Goal: Task Accomplishment & Management: Manage account settings

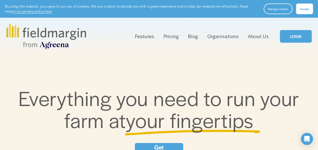
click at [306, 9] on span "Accept" at bounding box center [304, 9] width 9 height 4
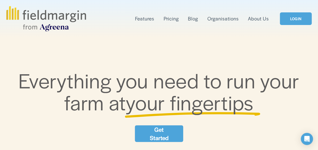
click at [296, 16] on link "LOGIN" at bounding box center [296, 18] width 32 height 13
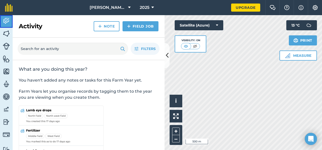
click at [9, 19] on img at bounding box center [6, 21] width 7 height 8
click at [189, 46] on button at bounding box center [186, 47] width 9 height 6
click at [194, 46] on img at bounding box center [195, 46] width 6 height 5
click at [187, 46] on img at bounding box center [186, 46] width 6 height 5
click at [194, 45] on img at bounding box center [195, 46] width 6 height 5
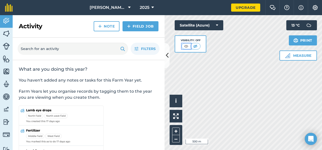
click at [189, 45] on img at bounding box center [186, 46] width 6 height 5
click at [218, 24] on button "Satellite (Azure)" at bounding box center [199, 25] width 49 height 10
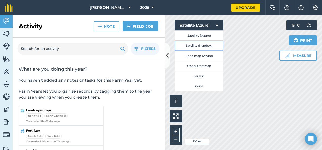
click at [209, 44] on button "Satellite (Mapbox)" at bounding box center [199, 46] width 49 height 10
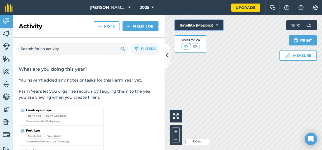
click at [207, 25] on button "Satellite (Mapbox)" at bounding box center [199, 25] width 49 height 10
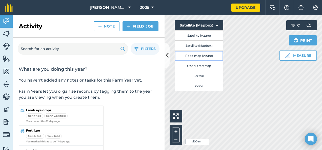
click at [207, 54] on button "Road map (Azure)" at bounding box center [199, 56] width 49 height 10
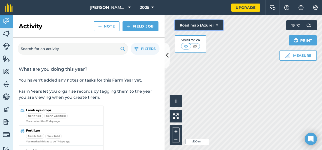
click at [215, 24] on button "Road map (Azure)" at bounding box center [199, 25] width 49 height 10
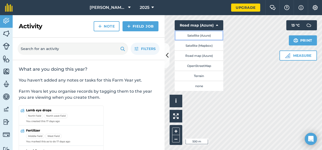
click at [202, 35] on button "Satellite (Azure)" at bounding box center [199, 35] width 49 height 10
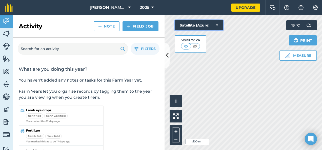
click at [216, 25] on button "Satellite (Azure)" at bounding box center [199, 25] width 49 height 10
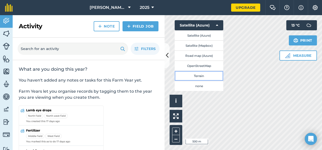
click at [210, 72] on button "Terrain" at bounding box center [199, 76] width 49 height 10
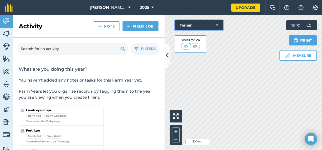
click at [208, 23] on button "Terrain" at bounding box center [199, 25] width 49 height 10
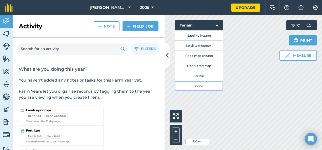
click at [206, 83] on button "none" at bounding box center [199, 86] width 49 height 10
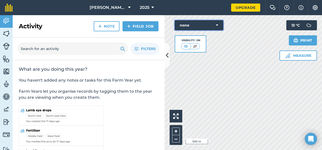
click at [217, 24] on icon at bounding box center [217, 25] width 2 height 5
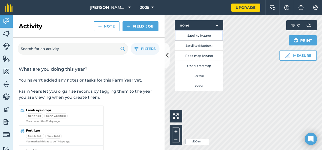
click at [206, 36] on button "Satellite (Azure)" at bounding box center [199, 35] width 49 height 10
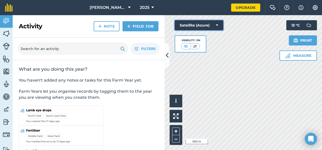
click at [216, 25] on icon at bounding box center [217, 25] width 2 height 5
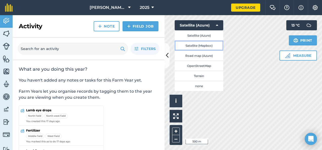
click at [208, 46] on button "Satellite (Mapbox)" at bounding box center [199, 46] width 49 height 10
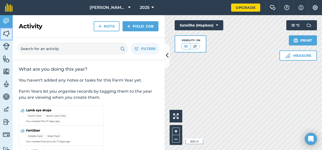
click at [9, 33] on img at bounding box center [6, 34] width 7 height 8
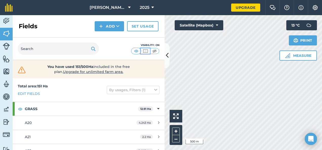
click at [145, 51] on img at bounding box center [145, 51] width 6 height 5
click at [137, 51] on img at bounding box center [136, 51] width 6 height 5
click at [144, 50] on img at bounding box center [145, 51] width 6 height 5
click at [156, 51] on img at bounding box center [155, 51] width 6 height 5
click at [154, 51] on img at bounding box center [155, 51] width 6 height 5
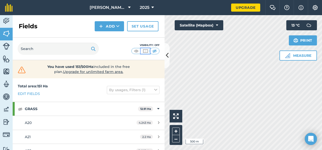
click at [149, 51] on button at bounding box center [145, 51] width 9 height 6
click at [144, 50] on img at bounding box center [145, 51] width 6 height 5
click at [139, 50] on img at bounding box center [136, 51] width 6 height 5
click at [322, 116] on html "[PERSON_NAME]/Kingsdon 2025 Upgrade Farm Chat Help Info Settings Map printing i…" at bounding box center [161, 75] width 322 height 150
click at [305, 55] on button "Measure" at bounding box center [298, 56] width 37 height 10
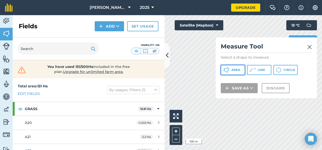
click at [236, 69] on span "Area" at bounding box center [236, 70] width 9 height 4
click at [310, 47] on img at bounding box center [310, 47] width 5 height 6
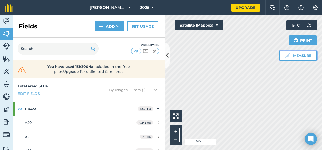
click at [307, 55] on button "Measure" at bounding box center [298, 56] width 37 height 10
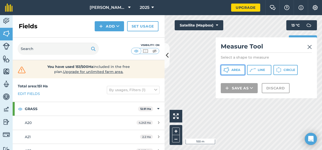
click at [236, 70] on span "Area" at bounding box center [236, 70] width 9 height 4
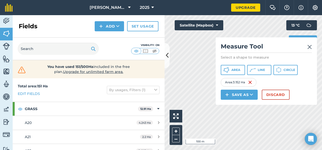
click at [158, 50] on div "Activity Fields Livestock Features Maps Team Vehicles Data Reporting Billing Tu…" at bounding box center [161, 82] width 322 height 135
click at [168, 57] on icon at bounding box center [167, 55] width 3 height 9
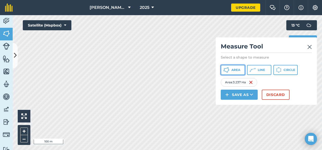
click at [236, 70] on span "Area" at bounding box center [236, 70] width 9 height 4
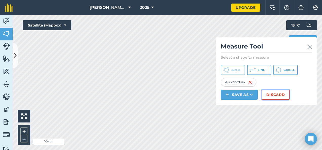
click at [268, 92] on button "Discard" at bounding box center [276, 95] width 28 height 10
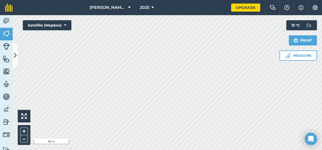
click at [195, 11] on div "[PERSON_NAME]/Kingsdon 2025 Upgrade Farm Chat Help Info Settings Map printing i…" at bounding box center [161, 75] width 322 height 150
click at [8, 72] on img at bounding box center [6, 72] width 7 height 8
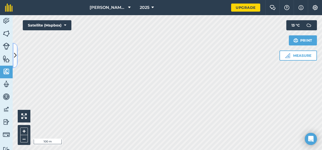
click at [16, 55] on icon at bounding box center [15, 55] width 3 height 9
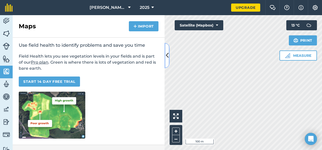
scroll to position [51, 0]
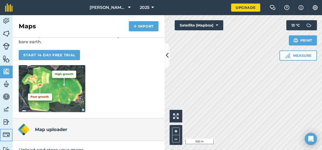
click at [5, 134] on img at bounding box center [6, 134] width 7 height 7
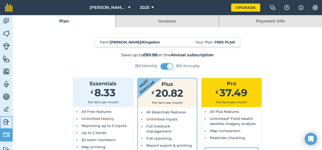
click at [6, 123] on img at bounding box center [6, 123] width 7 height 8
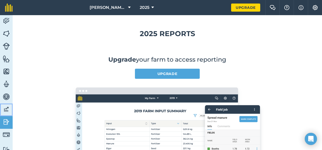
click at [10, 106] on link "Data" at bounding box center [6, 110] width 13 height 13
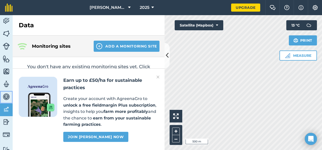
click at [7, 94] on img at bounding box center [6, 97] width 7 height 8
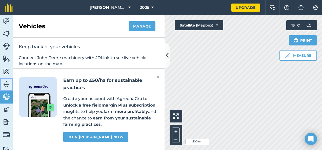
click at [6, 86] on img at bounding box center [6, 85] width 7 height 8
select select "MEMBER"
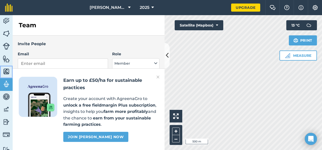
click at [7, 72] on img at bounding box center [6, 72] width 7 height 8
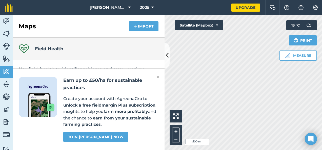
click at [158, 77] on img at bounding box center [158, 77] width 3 height 6
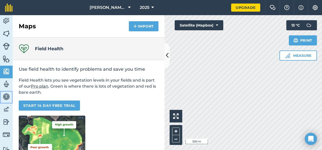
click at [7, 98] on img at bounding box center [6, 97] width 7 height 8
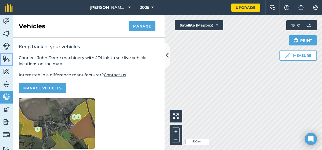
click at [4, 58] on img at bounding box center [6, 59] width 7 height 8
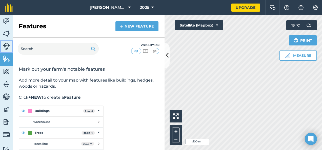
click at [5, 45] on img at bounding box center [6, 46] width 7 height 7
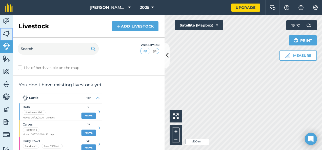
click at [8, 35] on img at bounding box center [6, 34] width 7 height 8
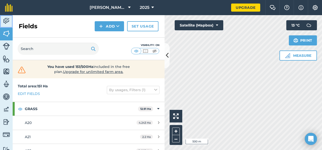
click at [8, 17] on link "Activity" at bounding box center [6, 21] width 13 height 13
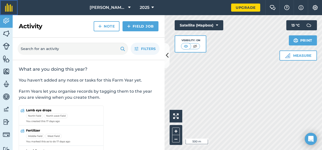
click at [10, 5] on img at bounding box center [9, 8] width 8 height 8
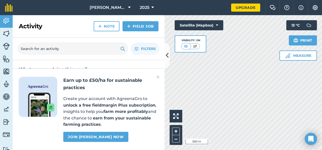
click at [159, 77] on img at bounding box center [158, 77] width 3 height 6
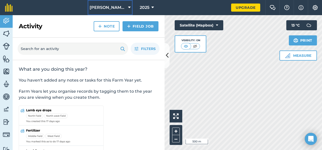
click at [114, 7] on span "[PERSON_NAME]/Kingsdon" at bounding box center [108, 8] width 36 height 6
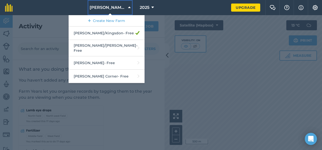
drag, startPoint x: 113, startPoint y: 10, endPoint x: 117, endPoint y: 9, distance: 4.0
click at [114, 10] on span "[PERSON_NAME]/Kingsdon" at bounding box center [108, 8] width 36 height 6
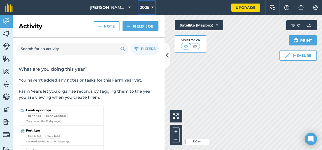
click at [153, 7] on icon at bounding box center [153, 8] width 3 height 6
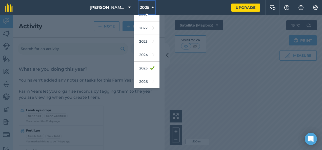
scroll to position [71, 0]
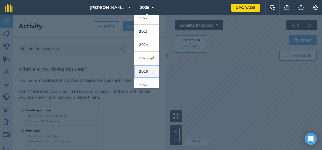
click at [144, 72] on link "2026" at bounding box center [146, 71] width 25 height 13
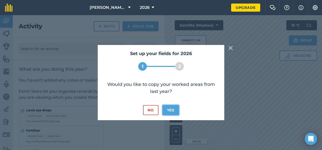
click at [176, 108] on button "Yes" at bounding box center [171, 110] width 16 height 10
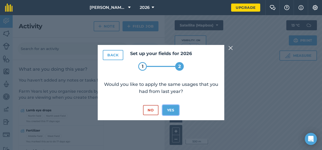
click at [176, 108] on button "Yes" at bounding box center [171, 110] width 16 height 10
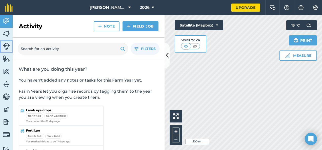
click at [6, 45] on img at bounding box center [6, 46] width 7 height 7
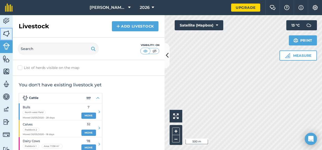
click at [8, 36] on img at bounding box center [6, 34] width 7 height 8
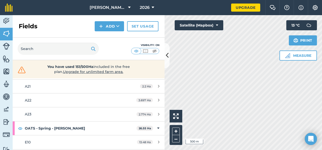
scroll to position [76, 0]
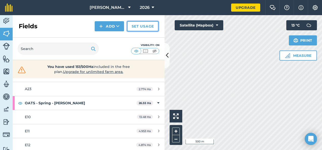
click at [146, 27] on link "Set usage" at bounding box center [142, 26] width 31 height 10
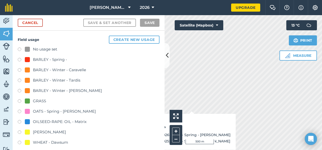
checkbox input "true"
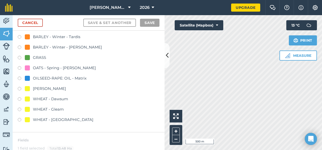
scroll to position [51, 0]
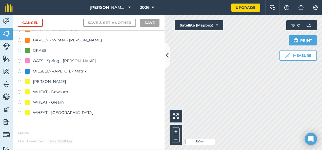
click at [57, 81] on div "[PERSON_NAME]" at bounding box center [49, 82] width 33 height 6
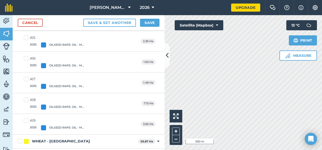
scroll to position [329, 0]
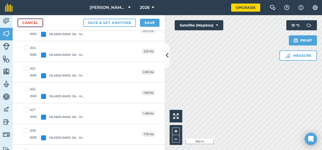
click at [32, 22] on link "Cancel" at bounding box center [30, 23] width 25 height 8
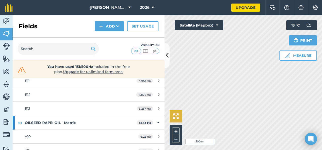
scroll to position [127, 0]
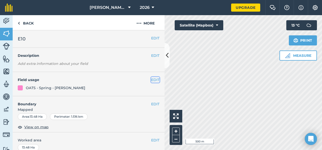
click at [152, 80] on button "EDIT" at bounding box center [155, 80] width 8 height 6
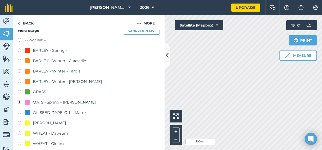
scroll to position [25, 0]
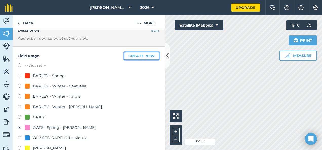
click at [139, 57] on button "Create new" at bounding box center [142, 56] width 36 height 8
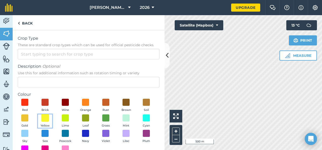
click at [49, 118] on span at bounding box center [45, 118] width 8 height 8
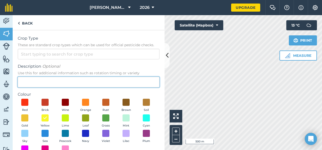
click at [58, 81] on input "Description Optional Use this for additional information such as rotation timin…" at bounding box center [89, 82] width 142 height 11
type input "t"
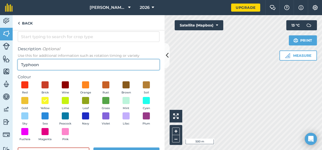
scroll to position [35, 0]
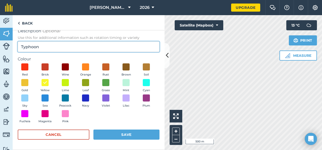
type input "Typhoon"
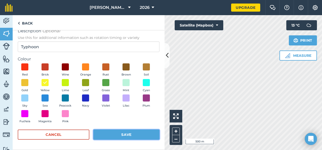
click at [118, 137] on button "Save" at bounding box center [126, 135] width 66 height 10
click at [118, 136] on button "Save" at bounding box center [126, 135] width 66 height 10
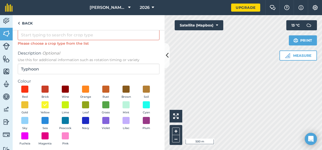
scroll to position [0, 0]
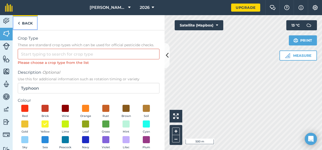
click at [29, 23] on link "Back" at bounding box center [25, 22] width 25 height 15
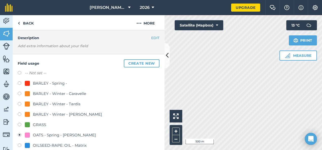
scroll to position [25, 0]
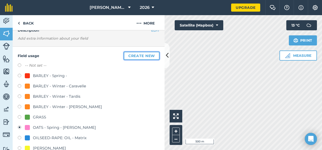
click at [132, 57] on button "Create new" at bounding box center [142, 56] width 36 height 8
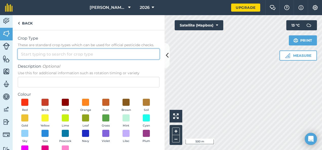
click at [38, 55] on input "Crop Type These are standard crop types which can be used for official pesticid…" at bounding box center [89, 54] width 142 height 11
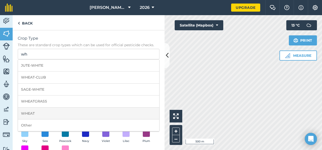
click at [29, 112] on li "WHEAT" at bounding box center [88, 114] width 141 height 12
type input "WHEAT"
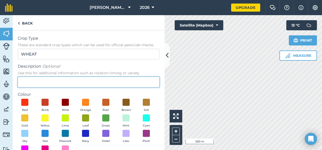
click at [29, 80] on input "Description Optional Use this for additional information such as rotation timin…" at bounding box center [89, 82] width 142 height 11
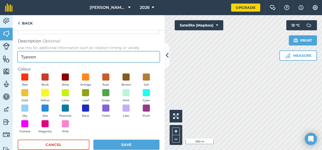
type input "Typoon"
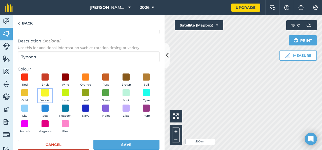
click at [49, 90] on span at bounding box center [45, 93] width 8 height 8
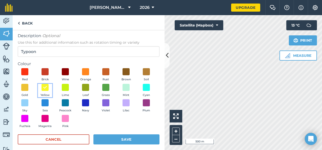
scroll to position [35, 0]
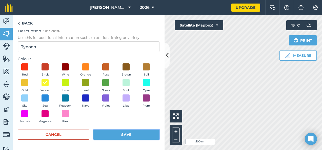
click at [134, 137] on button "Save" at bounding box center [126, 135] width 66 height 10
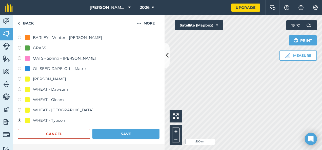
scroll to position [101, 0]
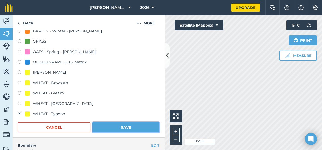
click at [129, 127] on button "Save" at bounding box center [125, 128] width 67 height 10
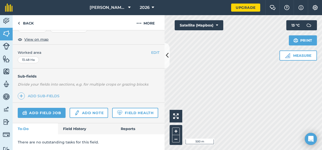
scroll to position [101, 0]
click at [130, 6] on icon at bounding box center [129, 8] width 3 height 6
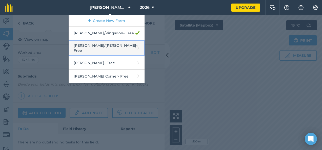
click at [125, 46] on link "[PERSON_NAME]/[PERSON_NAME] - Free" at bounding box center [107, 48] width 76 height 16
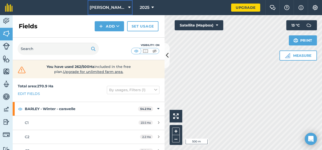
click at [129, 7] on icon at bounding box center [129, 8] width 3 height 6
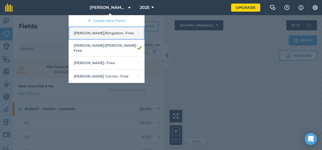
click at [123, 35] on link "[PERSON_NAME]/Kingsdon - Free" at bounding box center [107, 33] width 76 height 13
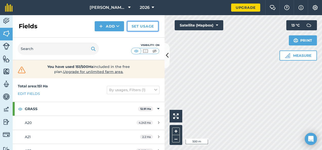
click at [152, 27] on link "Set usage" at bounding box center [142, 26] width 31 height 10
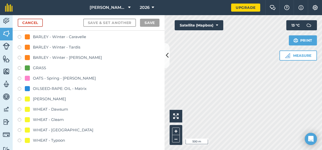
scroll to position [25, 0]
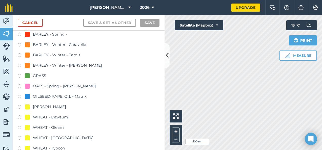
click at [19, 106] on label at bounding box center [21, 107] width 7 height 5
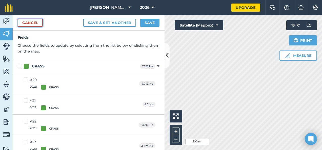
click at [28, 21] on link "Cancel" at bounding box center [30, 23] width 25 height 8
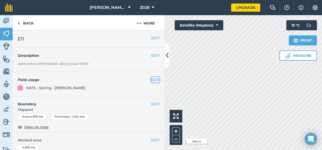
click at [152, 79] on button "EDIT" at bounding box center [155, 80] width 8 height 6
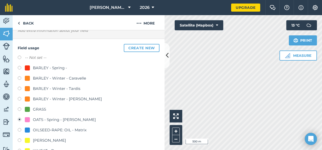
scroll to position [25, 0]
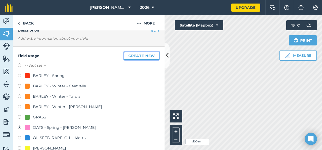
click at [146, 57] on button "Create new" at bounding box center [142, 56] width 36 height 8
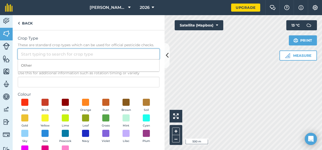
click at [45, 56] on input "Crop Type These are standard crop types which can be used for official pesticid…" at bounding box center [89, 54] width 142 height 11
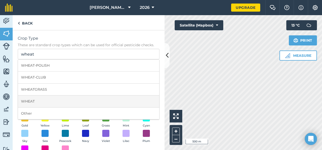
click at [36, 101] on li "WHEAT" at bounding box center [88, 102] width 141 height 12
type input "WHEAT"
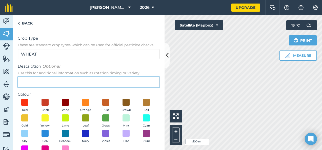
click at [33, 80] on input "Description Optional Use this for additional information such as rotation timin…" at bounding box center [89, 82] width 142 height 11
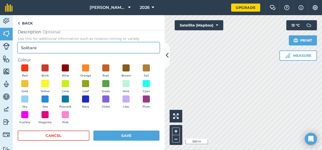
scroll to position [35, 0]
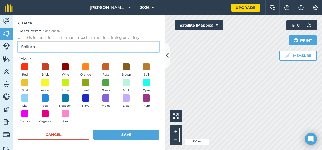
type input "Solitare"
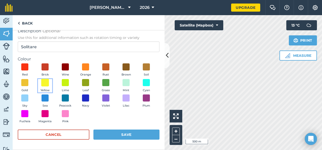
click at [49, 83] on span at bounding box center [45, 83] width 8 height 8
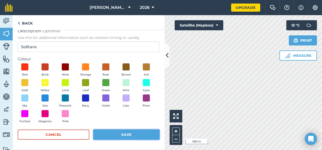
click at [103, 135] on button "Save" at bounding box center [126, 135] width 66 height 10
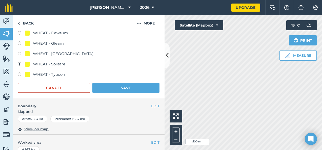
scroll to position [152, 0]
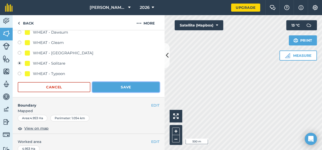
click at [128, 89] on button "Save" at bounding box center [125, 87] width 67 height 10
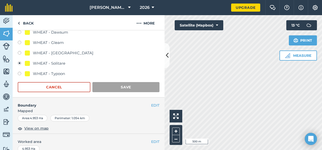
scroll to position [101, 0]
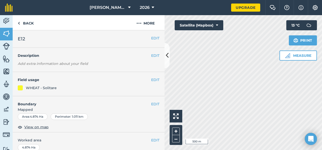
click at [23, 86] on div "WHEAT - Solitare" at bounding box center [89, 88] width 142 height 6
click at [151, 80] on button "EDIT" at bounding box center [155, 80] width 8 height 6
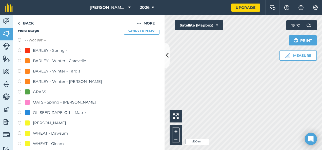
scroll to position [127, 0]
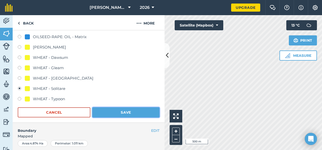
click at [118, 113] on button "Save" at bounding box center [125, 113] width 67 height 10
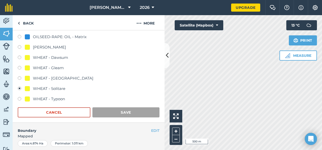
scroll to position [101, 0]
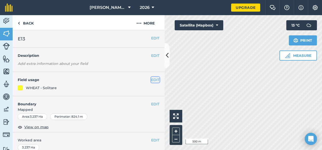
click at [154, 79] on button "EDIT" at bounding box center [155, 80] width 8 height 6
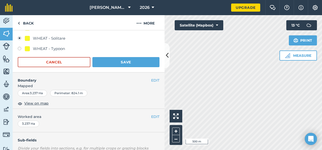
scroll to position [177, 0]
click at [119, 63] on button "Save" at bounding box center [125, 62] width 67 height 10
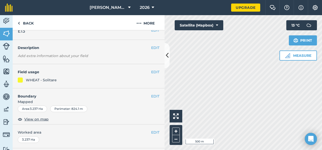
scroll to position [0, 0]
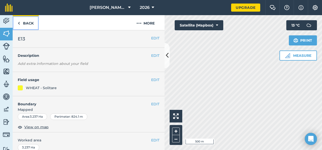
click at [32, 22] on link "Back" at bounding box center [26, 22] width 26 height 15
click at [20, 22] on img at bounding box center [19, 23] width 2 height 6
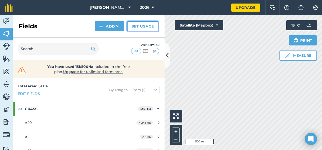
click at [142, 29] on link "Set usage" at bounding box center [142, 26] width 31 height 10
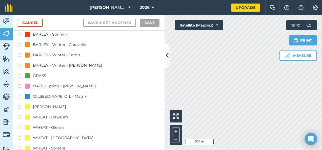
scroll to position [51, 0]
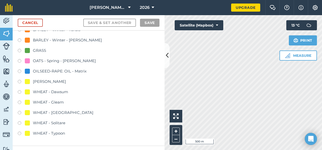
click at [19, 113] on label at bounding box center [21, 113] width 7 height 5
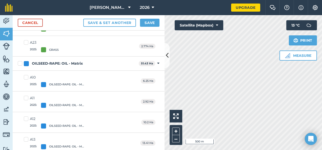
scroll to position [127, 0]
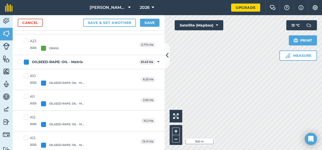
click at [25, 76] on label "A10 2025 : OILSEED-RAPE: OIL - Matrix" at bounding box center [56, 79] width 65 height 12
click at [25, 76] on input "A10 2025 : OILSEED-RAPE: OIL - Matrix" at bounding box center [25, 74] width 3 height 3
checkbox input "true"
click at [26, 94] on label "A11 2025 : OILSEED-RAPE: OIL - Matrix" at bounding box center [56, 100] width 65 height 12
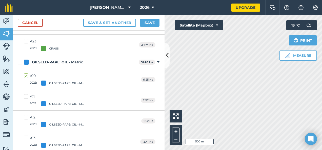
click at [26, 94] on input "A11 2025 : OILSEED-RAPE: OIL - Matrix" at bounding box center [25, 95] width 3 height 3
checkbox input "true"
click at [26, 118] on label "A12 2025 : OILSEED-RAPE: OIL - Matrix" at bounding box center [56, 121] width 65 height 12
click at [26, 118] on input "A12 2025 : OILSEED-RAPE: OIL - Matrix" at bounding box center [25, 116] width 3 height 3
checkbox input "true"
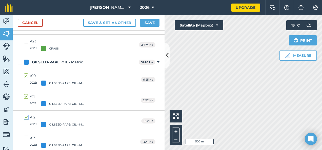
scroll to position [146, 0]
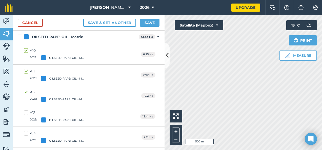
click at [26, 113] on label "A13 2025 : OILSEED-RAPE: OIL - Matrix" at bounding box center [56, 116] width 65 height 12
click at [26, 113] on input "A13 2025 : OILSEED-RAPE: OIL - Matrix" at bounding box center [25, 111] width 3 height 3
checkbox input "true"
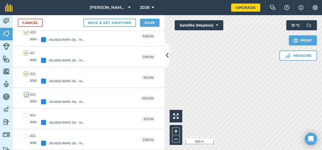
scroll to position [172, 0]
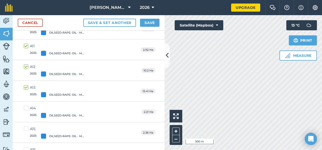
click at [25, 108] on label "A14 2025 : OILSEED-RAPE: OIL - Matrix" at bounding box center [56, 112] width 65 height 12
click at [25, 108] on input "A14 2025 : OILSEED-RAPE: OIL - Matrix" at bounding box center [25, 107] width 3 height 3
checkbox input "true"
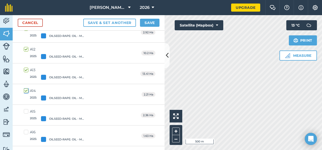
scroll to position [197, 0]
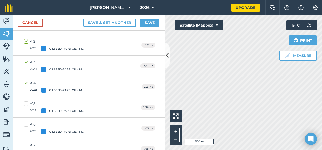
click at [26, 104] on label "A15 2025 : OILSEED-RAPE: OIL - Matrix" at bounding box center [56, 107] width 65 height 12
click at [26, 104] on input "A15 2025 : OILSEED-RAPE: OIL - Matrix" at bounding box center [25, 102] width 3 height 3
checkbox input "true"
click at [29, 125] on label "A16 2025 : OILSEED-RAPE: OIL - Matrix" at bounding box center [56, 128] width 65 height 12
click at [27, 125] on input "A16 2025 : OILSEED-RAPE: OIL - Matrix" at bounding box center [25, 123] width 3 height 3
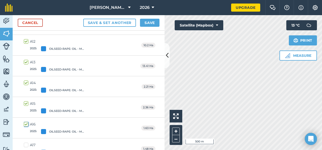
checkbox input "true"
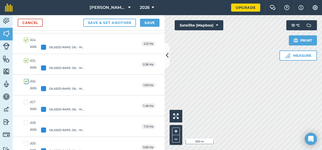
scroll to position [248, 0]
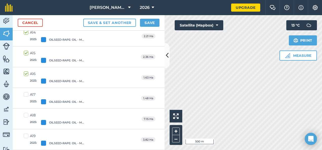
click at [28, 95] on label "A17 2025 : OILSEED-RAPE: OIL - Matrix" at bounding box center [56, 98] width 65 height 12
click at [27, 95] on input "A17 2025 : OILSEED-RAPE: OIL - Matrix" at bounding box center [25, 93] width 3 height 3
checkbox input "true"
click at [28, 114] on label "A18 2025 : OILSEED-RAPE: OIL - Matrix" at bounding box center [56, 119] width 65 height 12
click at [27, 114] on input "A18 2025 : OILSEED-RAPE: OIL - Matrix" at bounding box center [25, 114] width 3 height 3
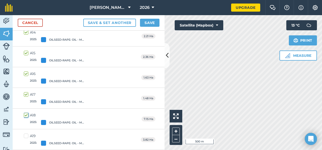
checkbox input "true"
click at [148, 22] on button "Save" at bounding box center [150, 23] width 20 height 8
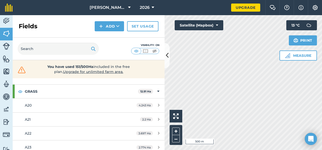
scroll to position [25, 0]
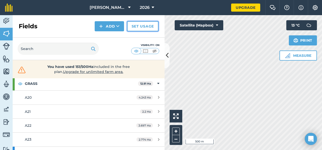
click at [140, 25] on link "Set usage" at bounding box center [142, 26] width 31 height 10
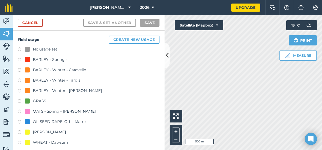
click at [20, 111] on label at bounding box center [21, 112] width 7 height 5
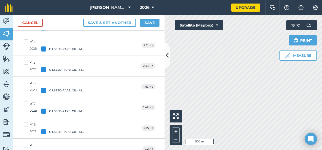
scroll to position [355, 0]
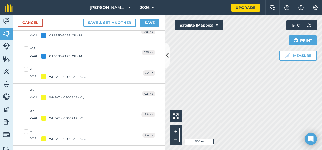
click at [30, 69] on div "A1" at bounding box center [61, 69] width 63 height 5
click at [27, 69] on input "A1 2025 : WHEAT - [GEOGRAPHIC_DATA]" at bounding box center [25, 68] width 3 height 3
checkbox input "true"
click at [29, 88] on label "A2 2025 : WHEAT - [GEOGRAPHIC_DATA]" at bounding box center [58, 94] width 69 height 12
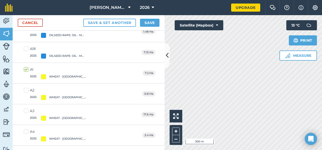
click at [27, 88] on input "A2 2025 : WHEAT - [GEOGRAPHIC_DATA]" at bounding box center [25, 89] width 3 height 3
checkbox input "true"
click at [32, 109] on div "A3" at bounding box center [61, 111] width 63 height 5
click at [27, 109] on input "A3 2025 : WHEAT - [GEOGRAPHIC_DATA]" at bounding box center [25, 110] width 3 height 3
checkbox input "true"
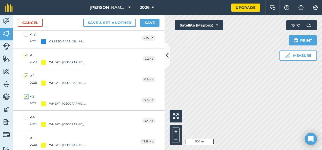
scroll to position [374, 0]
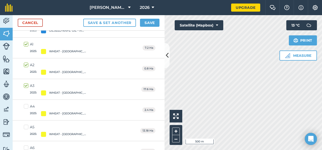
click at [32, 106] on div "A4" at bounding box center [61, 106] width 63 height 5
click at [27, 106] on input "A4 2025 : WHEAT - [GEOGRAPHIC_DATA]" at bounding box center [25, 105] width 3 height 3
checkbox input "true"
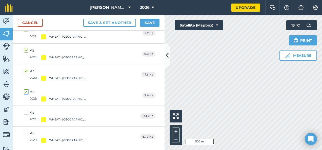
scroll to position [400, 0]
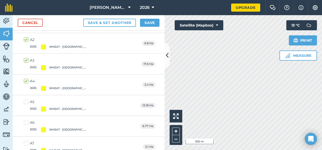
click at [30, 100] on div "A5" at bounding box center [61, 102] width 63 height 5
click at [27, 100] on input "A5 2025 : WHEAT - [GEOGRAPHIC_DATA]" at bounding box center [25, 101] width 3 height 3
checkbox input "true"
click at [25, 121] on label "A6 2025 : WHEAT - [GEOGRAPHIC_DATA]" at bounding box center [58, 126] width 69 height 12
click at [25, 121] on input "A6 2025 : WHEAT - [GEOGRAPHIC_DATA]" at bounding box center [25, 121] width 3 height 3
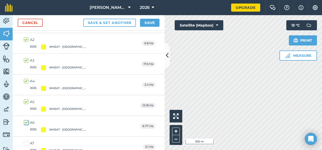
checkbox input "true"
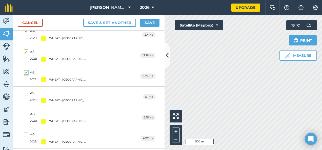
scroll to position [450, 0]
click at [29, 90] on label "A7 2025 : WHEAT - [GEOGRAPHIC_DATA]" at bounding box center [58, 96] width 69 height 12
click at [27, 90] on input "A7 2025 : WHEAT - [GEOGRAPHIC_DATA]" at bounding box center [25, 91] width 3 height 3
checkbox input "true"
click at [29, 111] on label "A8 2025 : WHEAT - [GEOGRAPHIC_DATA]" at bounding box center [58, 117] width 69 height 12
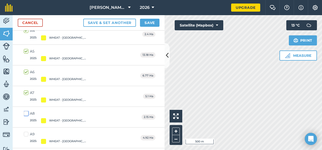
click at [27, 111] on input "A8 2025 : WHEAT - [GEOGRAPHIC_DATA]" at bounding box center [25, 112] width 3 height 3
checkbox input "true"
click at [25, 132] on label "A9 2025 : WHEAT - [GEOGRAPHIC_DATA]" at bounding box center [58, 138] width 69 height 12
click at [25, 132] on input "A9 2025 : WHEAT - [GEOGRAPHIC_DATA]" at bounding box center [25, 133] width 3 height 3
checkbox input "true"
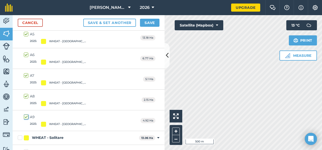
scroll to position [476, 0]
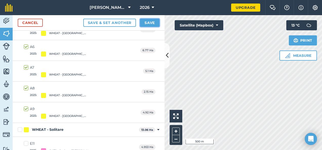
click at [156, 21] on button "Save" at bounding box center [150, 23] width 20 height 8
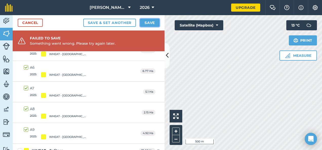
click at [148, 20] on button "Save" at bounding box center [150, 23] width 20 height 8
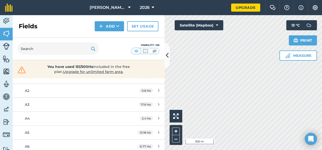
scroll to position [101, 0]
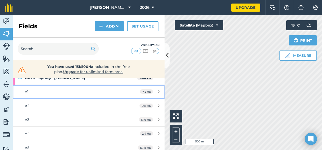
click at [24, 90] on link "A1 7.2 Ha" at bounding box center [89, 92] width 152 height 14
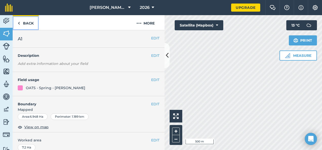
click at [32, 24] on link "Back" at bounding box center [26, 22] width 26 height 15
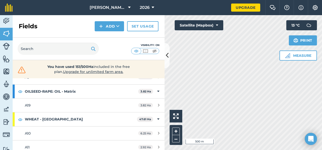
scroll to position [253, 0]
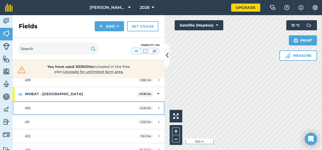
click at [28, 108] on span "A10" at bounding box center [28, 108] width 6 height 5
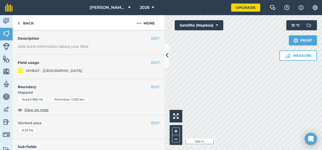
scroll to position [25, 0]
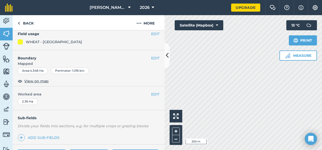
scroll to position [51, 0]
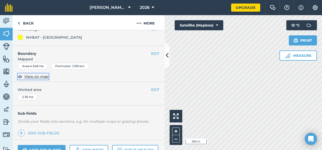
click at [33, 76] on span "View on map" at bounding box center [36, 77] width 24 height 6
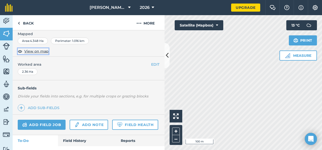
scroll to position [101, 0]
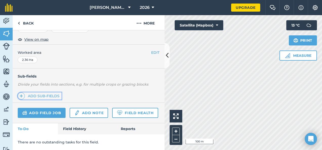
click at [24, 93] on span at bounding box center [21, 96] width 7 height 7
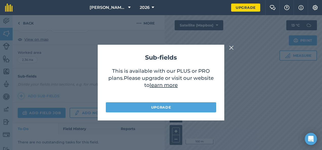
click at [233, 47] on img at bounding box center [231, 48] width 5 height 6
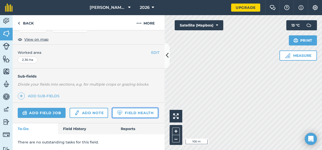
click at [112, 110] on link "Field Health" at bounding box center [135, 113] width 46 height 10
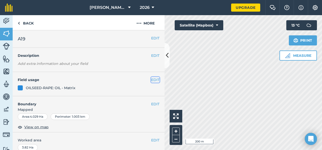
click at [153, 79] on button "EDIT" at bounding box center [155, 80] width 8 height 6
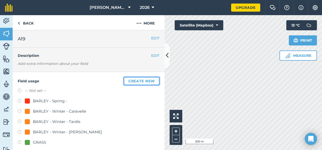
click at [139, 82] on button "Create new" at bounding box center [142, 81] width 36 height 8
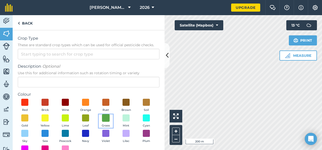
click at [110, 117] on span at bounding box center [106, 118] width 8 height 8
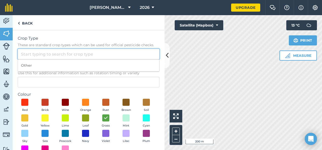
click at [101, 57] on input "Crop Type These are standard crop types which can be used for official pesticid…" at bounding box center [89, 54] width 142 height 11
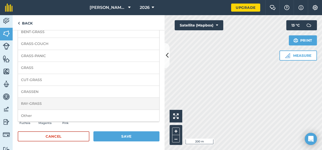
scroll to position [35, 0]
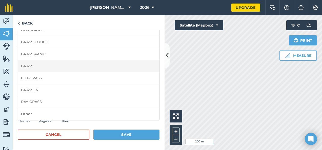
click at [41, 66] on li "GRASS" at bounding box center [88, 66] width 141 height 12
type input "GRASS"
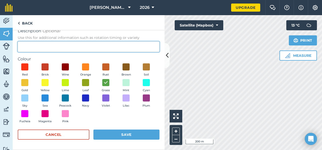
click at [36, 49] on input "Description Optional Use this for additional information such as rotation timin…" at bounding box center [89, 47] width 142 height 11
type input "Sfi"
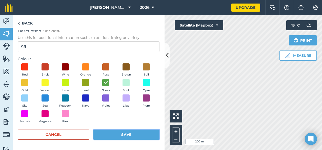
click at [132, 133] on button "Save" at bounding box center [126, 135] width 66 height 10
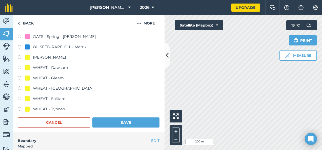
scroll to position [152, 0]
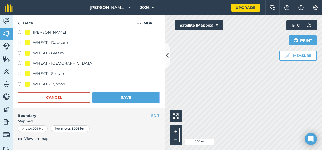
click at [131, 96] on button "Save" at bounding box center [125, 98] width 67 height 10
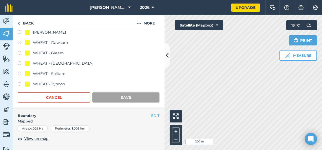
scroll to position [101, 0]
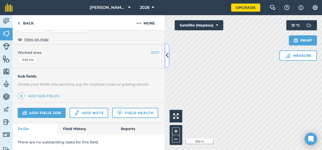
click at [168, 54] on icon at bounding box center [167, 55] width 3 height 9
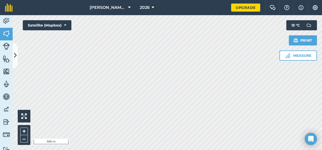
click at [158, 14] on div "[PERSON_NAME]/Kingsdon 2026 Upgrade Farm Chat Help Info Settings Map printing i…" at bounding box center [161, 75] width 322 height 150
click at [13, 58] on button at bounding box center [15, 55] width 5 height 25
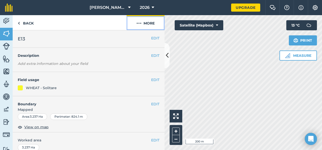
click at [150, 23] on button "More" at bounding box center [146, 22] width 38 height 15
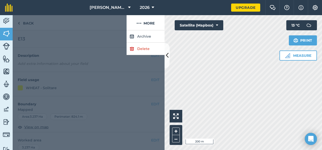
click at [107, 24] on div at bounding box center [70, 22] width 114 height 15
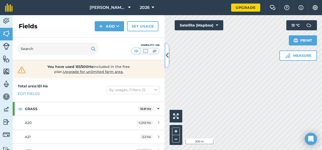
click at [167, 60] on icon at bounding box center [167, 55] width 3 height 9
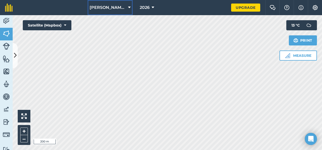
click at [122, 8] on span "[PERSON_NAME]/Kingsdon" at bounding box center [108, 8] width 36 height 6
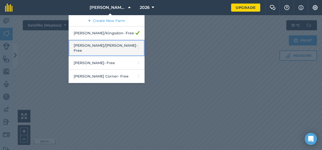
click at [118, 47] on link "[PERSON_NAME]/[PERSON_NAME] - Free" at bounding box center [107, 48] width 76 height 16
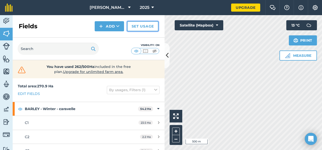
click at [154, 27] on link "Set usage" at bounding box center [142, 26] width 31 height 10
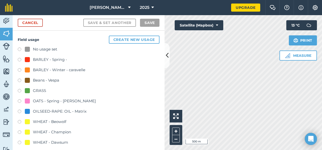
click at [19, 70] on label at bounding box center [21, 70] width 7 height 5
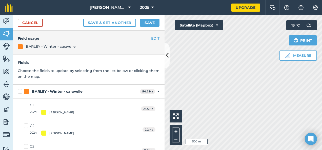
click at [17, 91] on div "BARLEY - Winter - caravelle 54.2 Ha Toggle showing BARLEY - Winter - caravelle …" at bounding box center [89, 92] width 152 height 14
click at [20, 91] on label "BARLEY - Winter - caravelle" at bounding box center [78, 91] width 120 height 5
click at [20, 91] on input "BARLEY - Winter - caravelle" at bounding box center [19, 90] width 3 height 3
checkbox input "true"
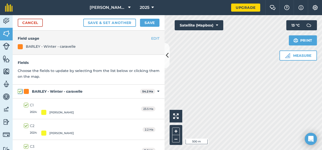
checkbox input "true"
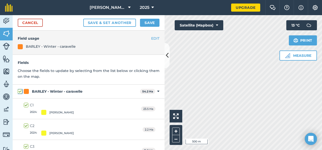
checkbox input "true"
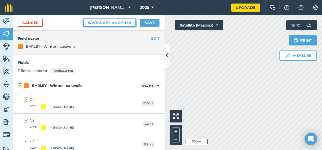
click at [110, 25] on button "Save & set another" at bounding box center [109, 23] width 53 height 8
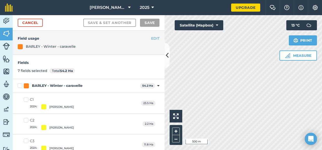
checkbox input "false"
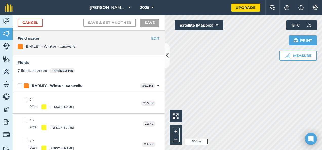
checkbox input "false"
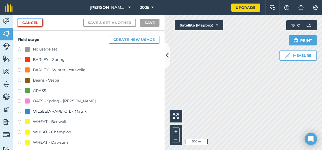
click at [38, 22] on link "Cancel" at bounding box center [30, 23] width 25 height 8
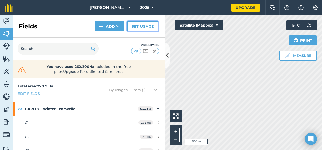
click at [146, 24] on link "Set usage" at bounding box center [142, 26] width 31 height 10
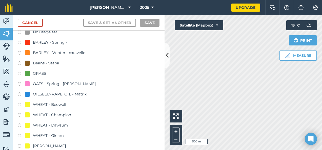
scroll to position [25, 0]
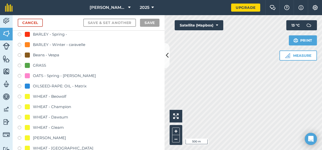
click at [20, 86] on label at bounding box center [21, 87] width 7 height 5
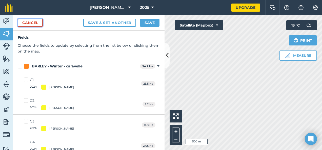
click at [42, 24] on link "Cancel" at bounding box center [30, 23] width 25 height 8
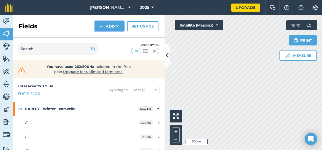
click at [112, 26] on button "Add" at bounding box center [109, 26] width 29 height 10
click at [80, 29] on div "Fields Add Draw Import Set usage" at bounding box center [89, 26] width 152 height 23
click at [150, 89] on button "By usages, Filters (1)" at bounding box center [133, 90] width 53 height 8
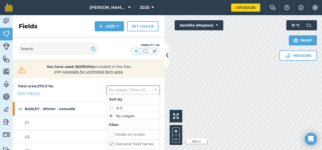
click at [150, 89] on button "By usages, Filters (1)" at bounding box center [133, 90] width 53 height 8
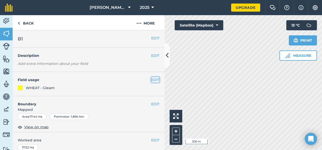
click at [154, 80] on button "EDIT" at bounding box center [155, 80] width 8 height 6
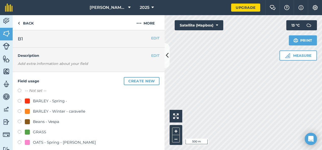
click at [18, 112] on label at bounding box center [21, 112] width 7 height 5
radio input "true"
radio input "false"
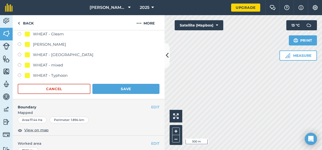
scroll to position [177, 0]
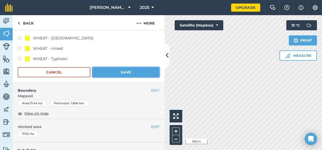
click at [137, 73] on button "Save" at bounding box center [125, 72] width 67 height 10
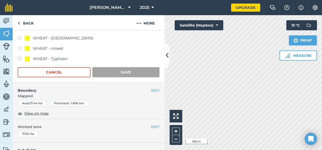
scroll to position [101, 0]
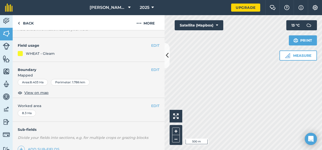
scroll to position [25, 0]
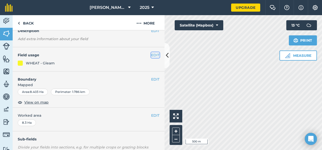
click at [154, 54] on button "EDIT" at bounding box center [155, 55] width 8 height 6
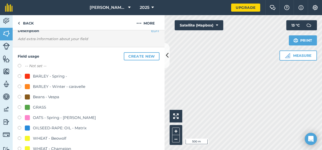
click at [26, 87] on div at bounding box center [27, 86] width 5 height 5
radio input "true"
radio input "false"
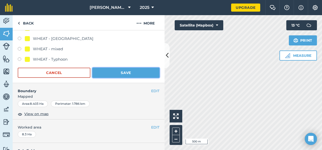
click at [149, 72] on button "Save" at bounding box center [125, 73] width 67 height 10
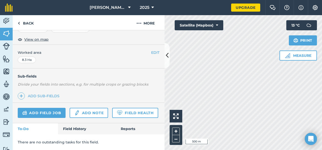
scroll to position [101, 0]
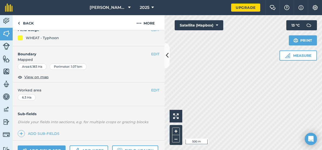
scroll to position [25, 0]
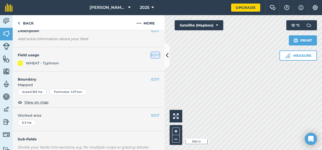
click at [152, 53] on button "EDIT" at bounding box center [155, 55] width 8 height 6
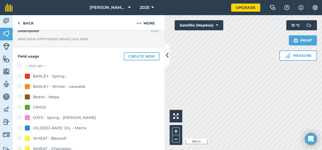
click at [32, 87] on div "BARLEY - Winter - caravelle" at bounding box center [55, 87] width 61 height 6
radio input "true"
radio input "false"
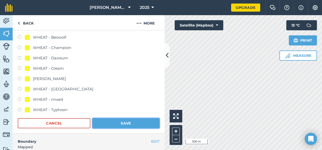
click at [135, 121] on button "Save" at bounding box center [125, 124] width 67 height 10
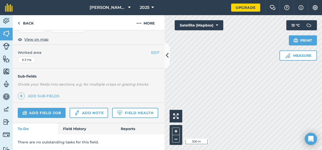
scroll to position [101, 0]
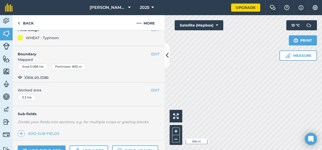
scroll to position [25, 0]
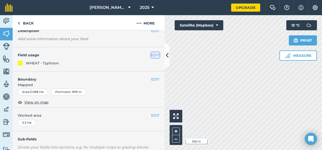
click at [153, 56] on button "EDIT" at bounding box center [155, 55] width 8 height 6
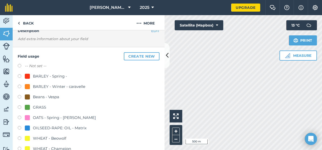
click at [25, 88] on div at bounding box center [27, 86] width 5 height 5
radio input "true"
radio input "false"
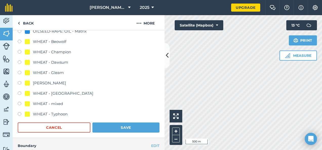
scroll to position [152, 0]
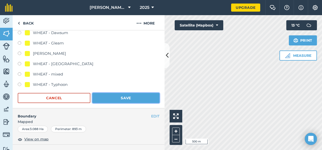
click at [127, 98] on button "Save" at bounding box center [125, 98] width 67 height 10
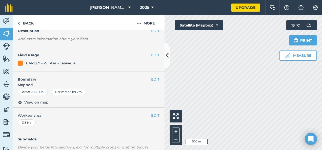
scroll to position [0, 0]
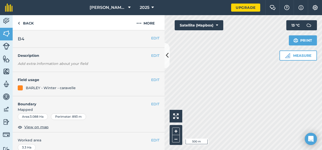
click at [20, 87] on div at bounding box center [20, 88] width 5 height 5
click at [27, 23] on link "Back" at bounding box center [26, 22] width 26 height 15
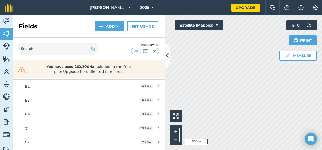
scroll to position [76, 0]
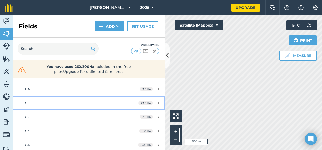
click at [154, 103] on div "23.5 Ha" at bounding box center [149, 103] width 31 height 4
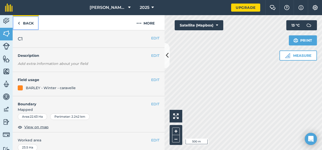
click at [21, 24] on link "Back" at bounding box center [26, 22] width 26 height 15
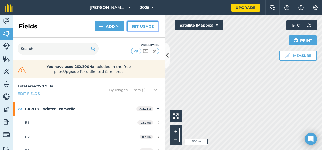
click at [142, 28] on link "Set usage" at bounding box center [142, 26] width 31 height 10
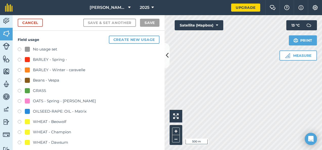
click at [22, 111] on label at bounding box center [21, 112] width 7 height 5
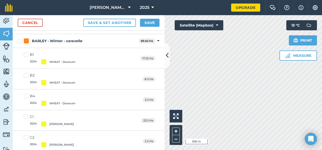
scroll to position [76, 0]
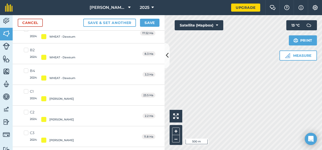
click at [27, 90] on label "C1 2024 : [PERSON_NAME]" at bounding box center [49, 95] width 50 height 12
click at [27, 90] on input "C1 2024 : [PERSON_NAME]" at bounding box center [25, 90] width 3 height 3
checkbox input "true"
click at [27, 110] on label "C2 2024 : [PERSON_NAME]" at bounding box center [49, 116] width 50 height 12
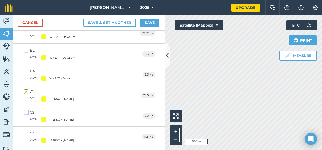
click at [27, 110] on input "C2 2024 : [PERSON_NAME]" at bounding box center [25, 111] width 3 height 3
checkbox input "true"
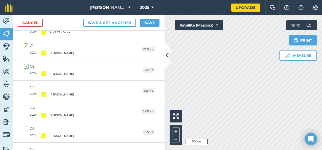
scroll to position [121, 0]
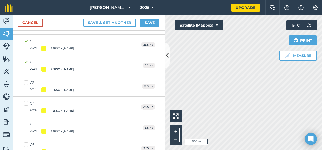
click at [25, 81] on label "C3 2024 : [PERSON_NAME]" at bounding box center [49, 86] width 50 height 12
click at [25, 81] on input "C3 2024 : [PERSON_NAME]" at bounding box center [25, 81] width 3 height 3
checkbox input "true"
click at [28, 105] on label "C4 2024 : [PERSON_NAME]" at bounding box center [49, 107] width 50 height 12
click at [27, 104] on input "C4 2024 : [PERSON_NAME]" at bounding box center [25, 102] width 3 height 3
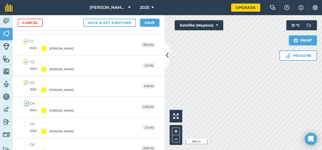
checkbox input "true"
click at [29, 123] on label "C5 2024 : [PERSON_NAME]" at bounding box center [49, 128] width 50 height 12
click at [27, 123] on input "C5 2024 : [PERSON_NAME]" at bounding box center [25, 123] width 3 height 3
checkbox input "true"
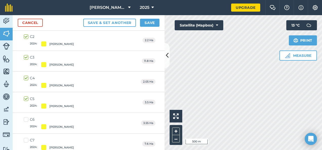
click at [25, 119] on label "C6 2024 : [PERSON_NAME]" at bounding box center [49, 123] width 50 height 12
click at [25, 119] on input "C6 2024 : [PERSON_NAME]" at bounding box center [25, 118] width 3 height 3
checkbox input "true"
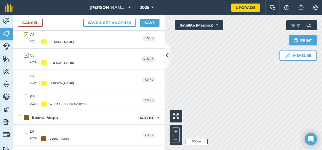
scroll to position [222, 0]
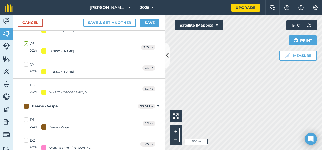
click at [27, 62] on label "C7 2024 : [PERSON_NAME]" at bounding box center [49, 68] width 50 height 12
click at [27, 62] on input "C7 2024 : [PERSON_NAME]" at bounding box center [25, 63] width 3 height 3
checkbox input "true"
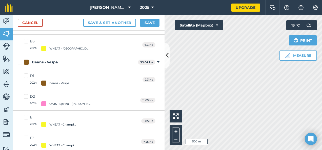
scroll to position [273, 0]
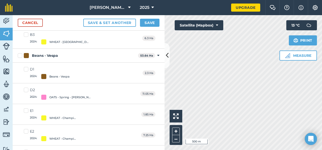
click at [28, 69] on label "D1 2024 : Beans - Vespa" at bounding box center [47, 73] width 46 height 12
click at [27, 69] on input "D1 2024 : Beans - Vespa" at bounding box center [25, 68] width 3 height 3
checkbox input "true"
click at [26, 88] on label "D2 2024 : OATS - Spring - [PERSON_NAME]" at bounding box center [60, 94] width 72 height 12
click at [26, 88] on input "D2 2024 : OATS - Spring - [PERSON_NAME]" at bounding box center [25, 89] width 3 height 3
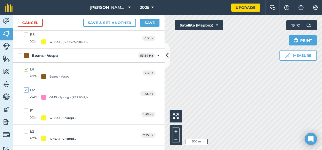
checkbox input "true"
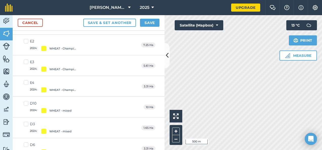
scroll to position [374, 0]
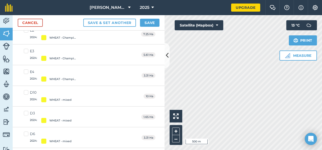
click at [29, 91] on label "D10 2024 : WHEAT - mixed" at bounding box center [48, 96] width 48 height 12
click at [27, 91] on input "D10 2024 : WHEAT - mixed" at bounding box center [25, 91] width 3 height 3
checkbox input "true"
click at [27, 111] on label "D3 2024 : WHEAT - mixed" at bounding box center [48, 117] width 48 height 12
click at [27, 111] on input "D3 2024 : WHEAT - mixed" at bounding box center [25, 112] width 3 height 3
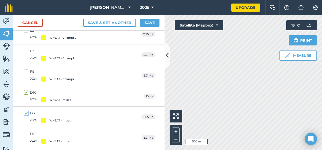
checkbox input "true"
click at [28, 132] on label "D6 2024 : WHEAT - mixed" at bounding box center [48, 138] width 48 height 12
click at [27, 132] on input "D6 2024 : WHEAT - mixed" at bounding box center [25, 133] width 3 height 3
checkbox input "true"
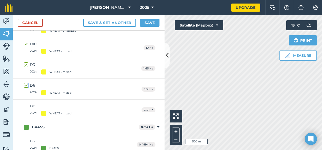
scroll to position [425, 0]
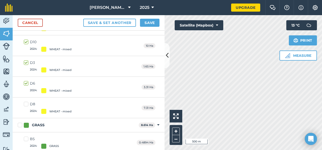
click at [26, 102] on label "D8 2024 : WHEAT - mixed" at bounding box center [48, 108] width 48 height 12
click at [26, 102] on input "D8 2024 : WHEAT - mixed" at bounding box center [25, 103] width 3 height 3
checkbox input "true"
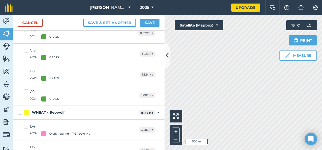
scroll to position [628, 0]
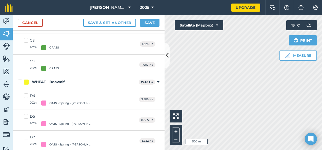
click at [27, 93] on label "D4 2024 : OATS - Spring - [PERSON_NAME]" at bounding box center [60, 99] width 72 height 12
click at [27, 93] on input "D4 2024 : OATS - Spring - [PERSON_NAME]" at bounding box center [25, 94] width 3 height 3
checkbox input "true"
click at [27, 114] on label "D5 2024 : OATS - Spring - [PERSON_NAME]" at bounding box center [60, 120] width 72 height 12
click at [27, 114] on input "D5 2024 : OATS - Spring - [PERSON_NAME]" at bounding box center [25, 115] width 3 height 3
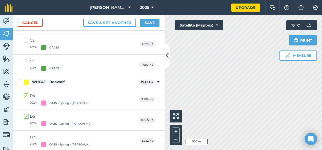
checkbox input "true"
click at [28, 135] on label "D7 2024 : OATS - Spring - [PERSON_NAME]" at bounding box center [60, 141] width 72 height 12
click at [27, 135] on input "D7 2024 : OATS - Spring - [PERSON_NAME]" at bounding box center [25, 136] width 3 height 3
checkbox input "true"
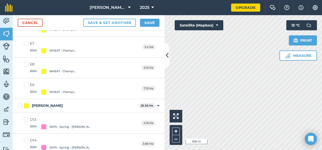
scroll to position [805, 0]
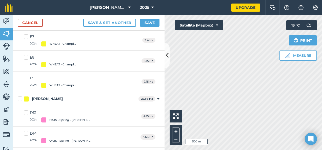
click at [27, 110] on label "D13 2024 : OATS - Spring - [PERSON_NAME]" at bounding box center [60, 116] width 72 height 12
click at [27, 110] on input "D13 2024 : OATS - Spring - [PERSON_NAME]" at bounding box center [25, 111] width 3 height 3
checkbox input "true"
click at [27, 131] on label "D14 2024 : OATS - Spring - [PERSON_NAME]" at bounding box center [60, 137] width 72 height 12
click at [27, 131] on input "D14 2024 : OATS - Spring - [PERSON_NAME]" at bounding box center [25, 132] width 3 height 3
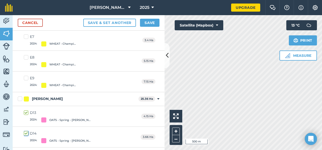
checkbox input "true"
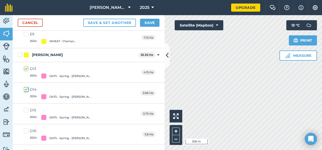
scroll to position [856, 0]
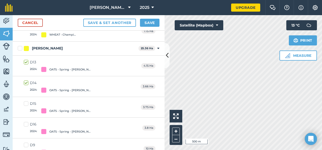
click at [26, 101] on label "D15 2024 : OATS - Spring - [PERSON_NAME]" at bounding box center [60, 107] width 72 height 12
click at [26, 101] on input "D15 2024 : OATS - Spring - [PERSON_NAME]" at bounding box center [25, 102] width 3 height 3
checkbox input "true"
click at [26, 122] on label "D16 2024 : OATS - Spring - [PERSON_NAME]" at bounding box center [60, 128] width 72 height 12
click at [26, 122] on input "D16 2024 : OATS - Spring - [PERSON_NAME]" at bounding box center [25, 123] width 3 height 3
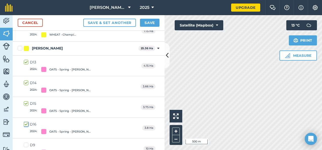
checkbox input "true"
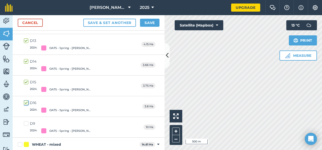
scroll to position [906, 0]
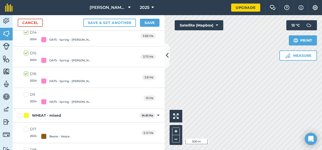
click at [28, 92] on label "D9 2024 : OATS - Spring - [PERSON_NAME]" at bounding box center [60, 98] width 72 height 12
click at [27, 92] on input "D9 2024 : OATS - Spring - [PERSON_NAME]" at bounding box center [25, 93] width 3 height 3
checkbox input "true"
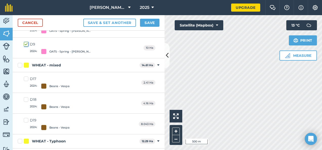
scroll to position [957, 0]
click at [27, 97] on label "D18 2024 : Beans - Vespa" at bounding box center [47, 103] width 46 height 12
click at [27, 97] on input "D18 2024 : Beans - Vespa" at bounding box center [25, 98] width 3 height 3
checkbox input "true"
click at [29, 118] on label "D19 2024 : Beans - Vespa" at bounding box center [47, 124] width 46 height 12
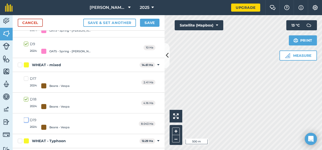
click at [27, 118] on input "D19 2024 : Beans - Vespa" at bounding box center [25, 119] width 3 height 3
checkbox input "true"
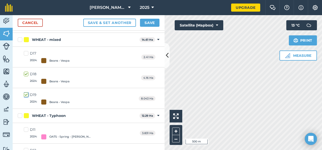
scroll to position [1012, 0]
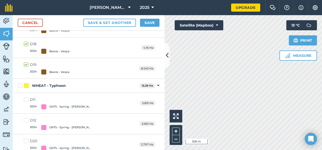
click at [28, 97] on label "D11 2024 : OATS - Spring - [PERSON_NAME]" at bounding box center [60, 103] width 72 height 12
click at [27, 97] on input "D11 2024 : OATS - Spring - [PERSON_NAME]" at bounding box center [25, 98] width 3 height 3
checkbox input "true"
click at [26, 118] on label "D12 2024 : OATS - Spring - [PERSON_NAME]" at bounding box center [60, 124] width 72 height 12
click at [26, 118] on input "D12 2024 : OATS - Spring - [PERSON_NAME]" at bounding box center [25, 119] width 3 height 3
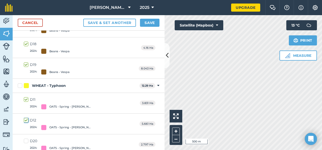
checkbox input "true"
click at [27, 139] on label "D20 2024 : OATS - Spring - [PERSON_NAME]" at bounding box center [60, 145] width 72 height 12
click at [27, 139] on input "D20 2024 : OATS - Spring - [PERSON_NAME]" at bounding box center [25, 140] width 3 height 3
checkbox input "true"
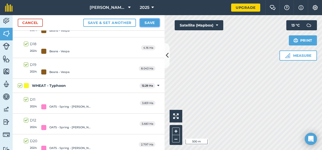
click at [152, 24] on button "Save" at bounding box center [150, 23] width 20 height 8
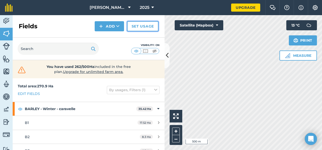
click at [141, 25] on link "Set usage" at bounding box center [142, 26] width 31 height 10
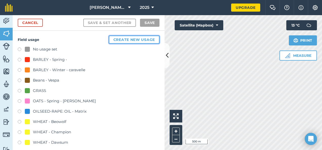
click at [140, 39] on button "Create new usage" at bounding box center [134, 40] width 51 height 8
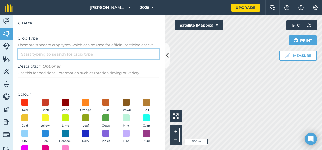
click at [59, 56] on input "Crop Type These are standard crop types which can be used for official pesticid…" at bounding box center [89, 54] width 142 height 11
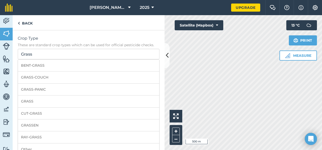
click at [36, 98] on li "GRASS" at bounding box center [88, 102] width 141 height 12
type input "GRASS"
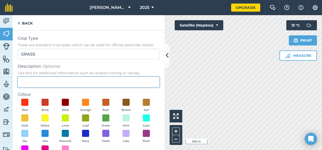
click at [35, 83] on input "Description Optional Use this for additional information such as rotation timin…" at bounding box center [89, 82] width 142 height 11
type input "Sfi"
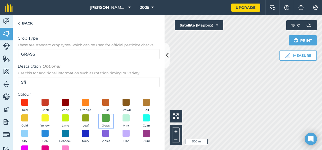
click at [110, 116] on span at bounding box center [106, 118] width 8 height 8
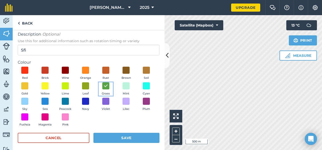
scroll to position [35, 0]
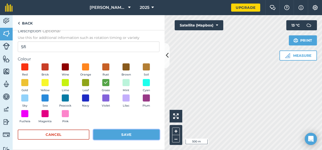
click at [141, 133] on button "Save" at bounding box center [126, 135] width 66 height 10
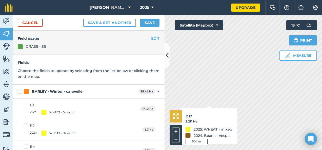
checkbox input "true"
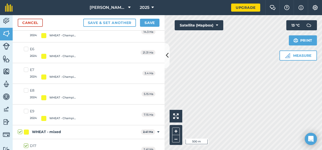
scroll to position [985, 0]
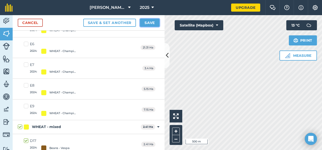
click at [154, 22] on button "Save" at bounding box center [150, 23] width 20 height 8
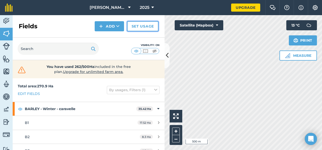
click at [154, 25] on link "Set usage" at bounding box center [142, 26] width 31 height 10
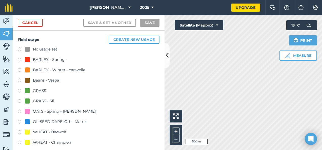
click at [26, 70] on div at bounding box center [27, 70] width 5 height 5
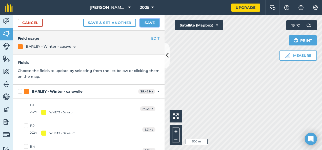
click at [146, 22] on button "Save" at bounding box center [150, 23] width 20 height 8
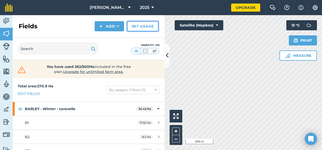
click at [133, 24] on link "Set usage" at bounding box center [142, 26] width 31 height 10
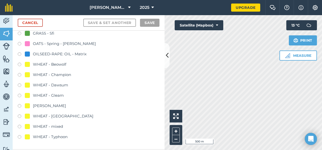
scroll to position [76, 0]
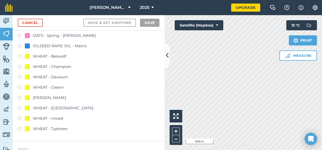
click at [21, 130] on label at bounding box center [21, 129] width 7 height 5
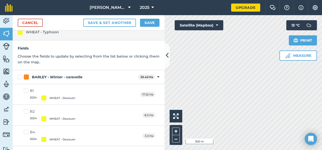
scroll to position [0, 0]
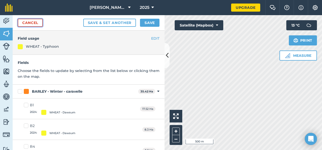
click at [42, 21] on link "Cancel" at bounding box center [30, 23] width 25 height 8
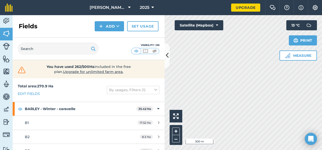
scroll to position [25, 0]
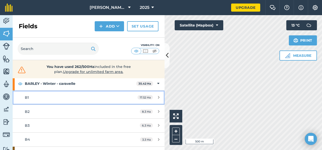
click at [23, 95] on link "B1 17.52 Ha" at bounding box center [89, 98] width 152 height 14
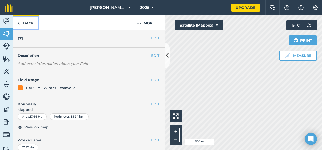
click at [26, 21] on link "Back" at bounding box center [26, 22] width 26 height 15
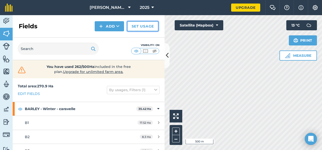
click at [145, 25] on link "Set usage" at bounding box center [142, 26] width 31 height 10
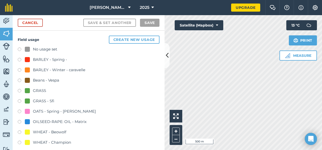
click at [23, 70] on label at bounding box center [21, 70] width 7 height 5
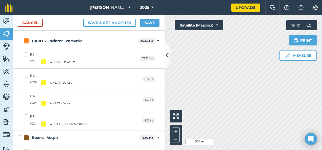
scroll to position [101, 0]
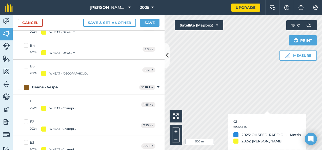
checkbox input "true"
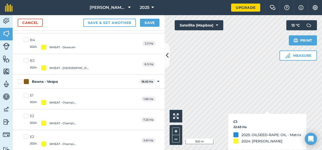
scroll to position [96, 0]
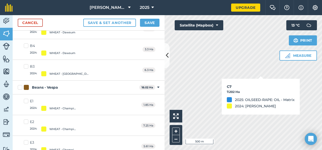
checkbox input "true"
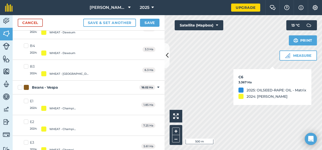
checkbox input "true"
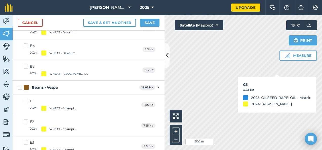
checkbox input "true"
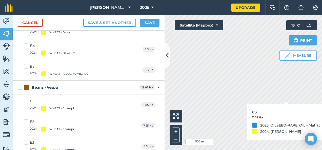
checkbox input "true"
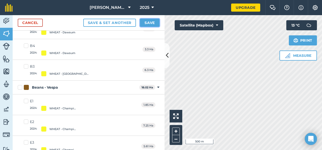
click at [151, 20] on button "Save" at bounding box center [150, 23] width 20 height 8
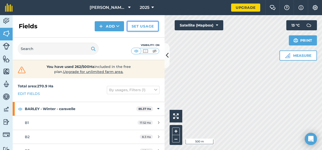
click at [137, 28] on link "Set usage" at bounding box center [142, 26] width 31 height 10
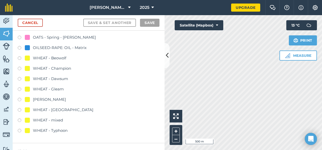
scroll to position [101, 0]
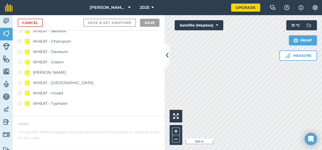
click at [18, 95] on label at bounding box center [21, 94] width 7 height 5
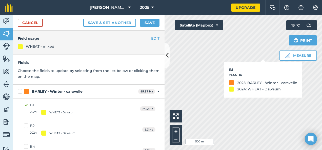
checkbox input "true"
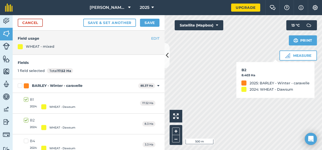
checkbox input "true"
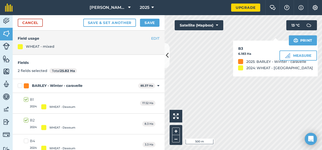
checkbox input "true"
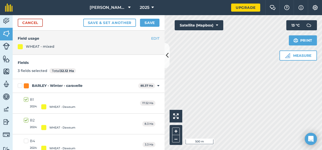
click at [284, 29] on div "Measure Print 13 ° C" at bounding box center [298, 40] width 37 height 41
click at [284, 32] on div "Measure Print 13 ° C" at bounding box center [298, 40] width 37 height 41
click at [283, 32] on div "Measure Print 13 ° C" at bounding box center [298, 40] width 37 height 41
click at [282, 32] on div "Measure Print 13 ° C" at bounding box center [298, 40] width 37 height 41
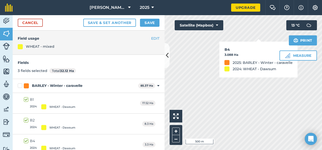
checkbox input "true"
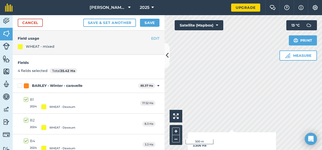
checkbox input "true"
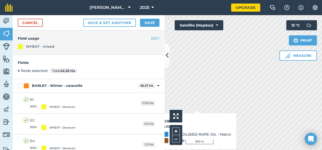
checkbox input "true"
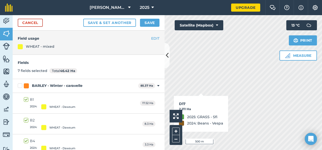
checkbox input "true"
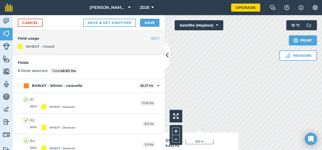
checkbox input "true"
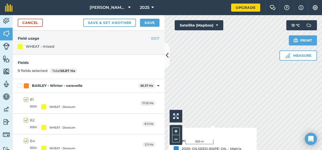
checkbox input "true"
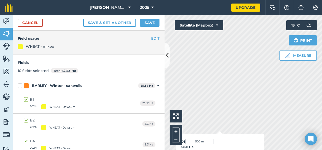
checkbox input "true"
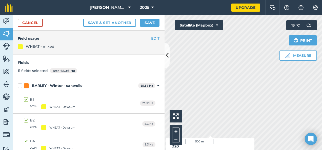
checkbox input "true"
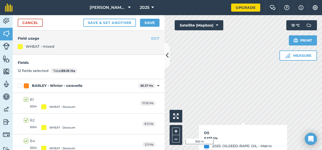
checkbox input "true"
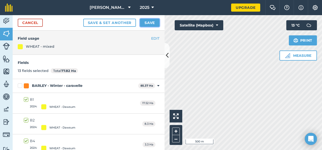
click at [146, 22] on button "Save" at bounding box center [150, 23] width 20 height 8
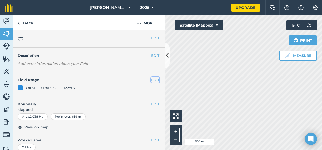
click at [153, 81] on button "EDIT" at bounding box center [155, 80] width 8 height 6
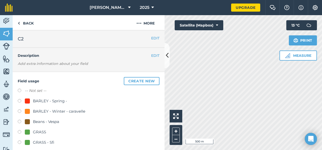
click at [78, 113] on div "BARLEY - Winter - caravelle" at bounding box center [59, 112] width 52 height 6
radio input "true"
radio input "false"
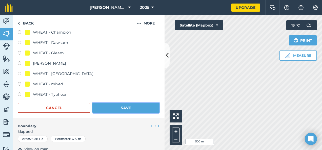
click at [138, 109] on button "Save" at bounding box center [125, 108] width 67 height 10
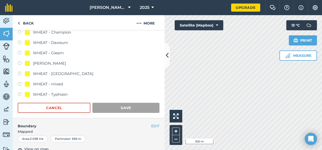
scroll to position [101, 0]
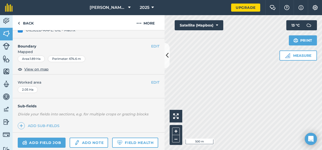
scroll to position [25, 0]
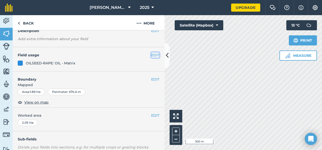
click at [154, 52] on button "EDIT" at bounding box center [155, 55] width 8 height 6
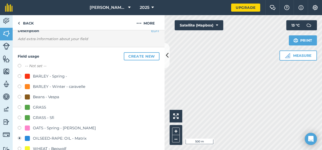
click at [79, 88] on div "BARLEY - Winter - caravelle" at bounding box center [59, 87] width 52 height 6
radio input "true"
radio input "false"
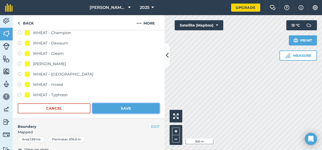
click at [136, 107] on button "Save" at bounding box center [125, 109] width 67 height 10
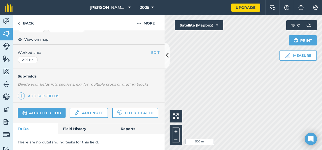
scroll to position [101, 0]
click at [21, 23] on link "Back" at bounding box center [26, 22] width 26 height 15
click at [9, 21] on img at bounding box center [6, 21] width 7 height 8
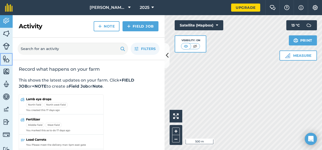
click at [6, 58] on img at bounding box center [6, 59] width 7 height 8
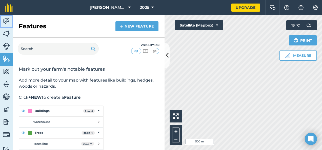
click at [8, 21] on img at bounding box center [6, 21] width 7 height 8
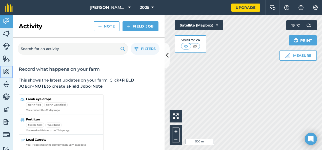
click at [8, 73] on img at bounding box center [6, 72] width 7 height 8
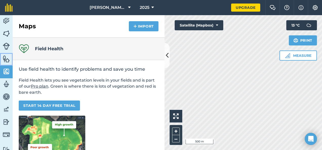
click at [7, 61] on img at bounding box center [6, 59] width 7 height 8
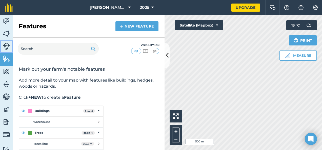
click at [9, 44] on img at bounding box center [6, 46] width 7 height 7
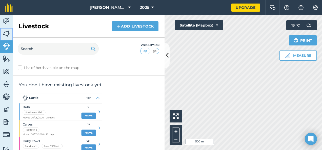
click at [9, 35] on img at bounding box center [6, 34] width 7 height 8
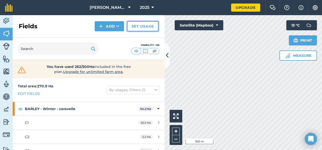
click at [146, 27] on link "Set usage" at bounding box center [142, 26] width 31 height 10
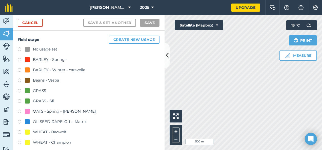
click at [41, 109] on div "OATS - Spring - [PERSON_NAME]" at bounding box center [64, 112] width 63 height 6
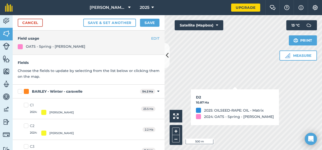
checkbox input "true"
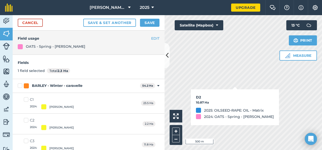
checkbox input "true"
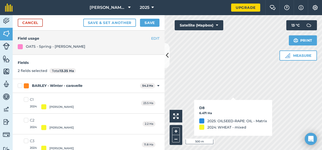
checkbox input "true"
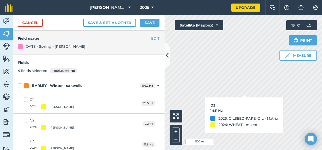
checkbox input "true"
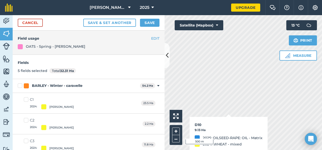
checkbox input "true"
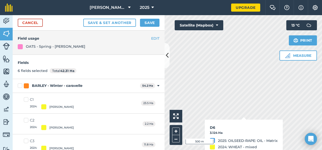
checkbox input "true"
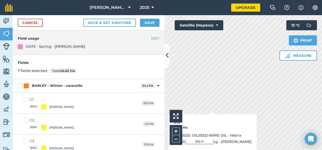
checkbox input "true"
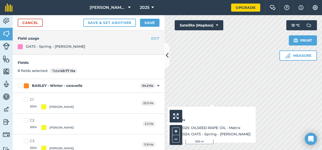
checkbox input "true"
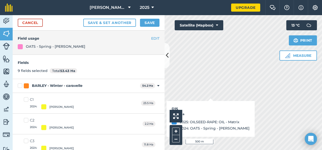
checkbox input "true"
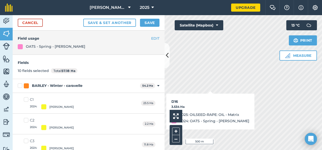
checkbox input "true"
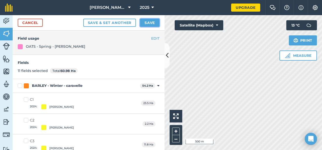
click at [154, 20] on button "Save" at bounding box center [150, 23] width 20 height 8
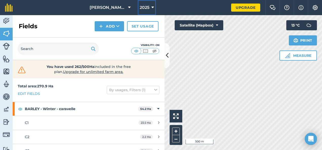
click at [154, 6] on button "2025" at bounding box center [147, 7] width 18 height 15
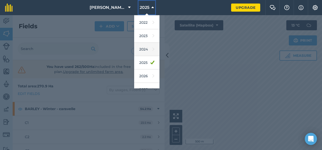
scroll to position [73, 0]
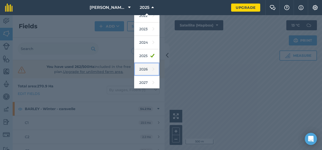
click at [153, 66] on icon at bounding box center [154, 69] width 2 height 7
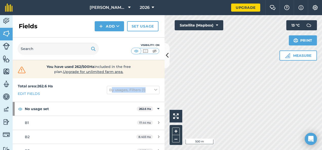
drag, startPoint x: 107, startPoint y: 83, endPoint x: 115, endPoint y: 94, distance: 14.0
click at [115, 94] on div "Total area : 262.6 Ha Edit fields By usages, Filters (1)" at bounding box center [89, 91] width 152 height 24
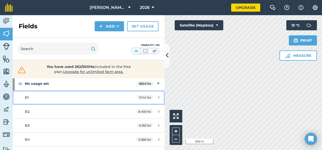
click at [17, 96] on link "B1 17.44 Ha" at bounding box center [89, 98] width 152 height 14
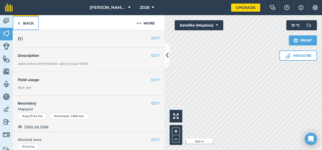
click at [21, 23] on link "Back" at bounding box center [26, 22] width 26 height 15
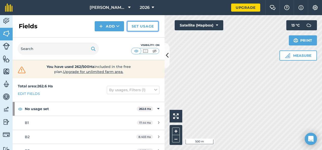
click at [142, 27] on link "Set usage" at bounding box center [142, 26] width 31 height 10
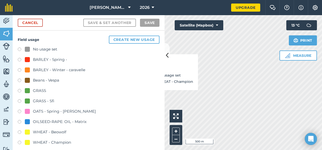
click at [28, 68] on div at bounding box center [27, 70] width 5 height 5
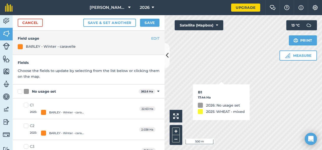
checkbox input "true"
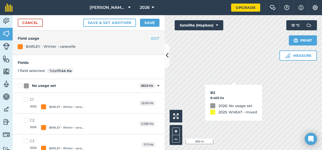
checkbox input "true"
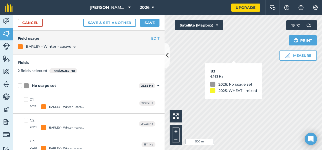
checkbox input "true"
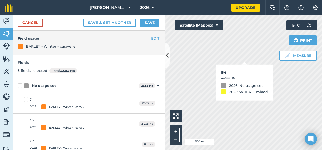
checkbox input "true"
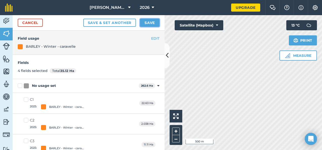
click at [154, 23] on button "Save" at bounding box center [150, 23] width 20 height 8
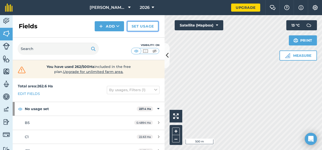
click at [150, 26] on link "Set usage" at bounding box center [142, 26] width 31 height 10
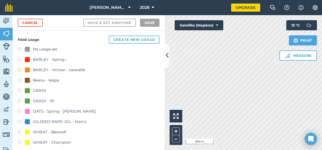
click at [46, 121] on div "OILSEED-RAPE: OIL - Matrix" at bounding box center [60, 122] width 54 height 6
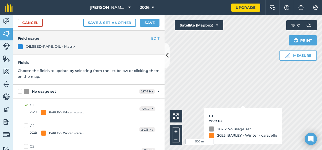
checkbox input "true"
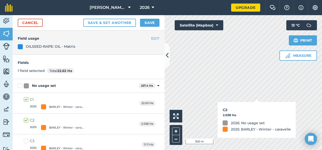
checkbox input "true"
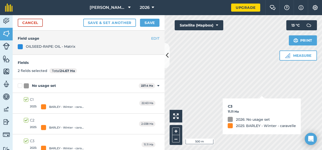
checkbox input "true"
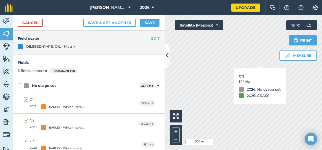
checkbox input "true"
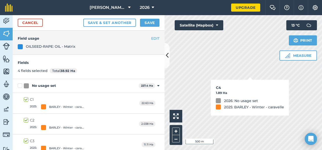
checkbox input "true"
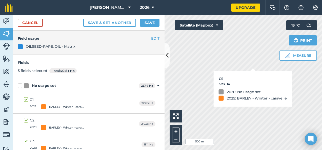
checkbox input "true"
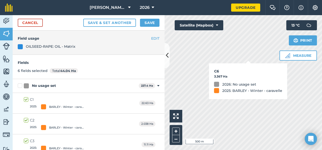
checkbox input "true"
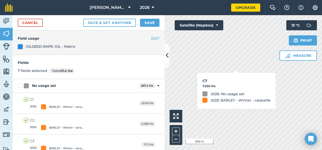
checkbox input "true"
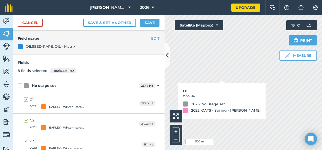
checkbox input "true"
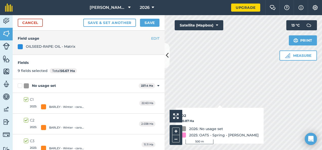
checkbox input "true"
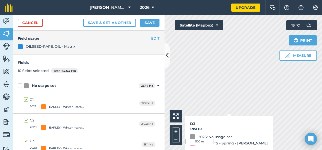
checkbox input "true"
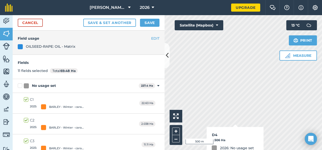
checkbox input "true"
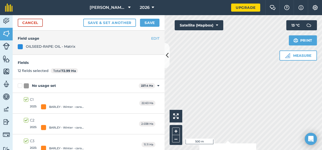
checkbox input "true"
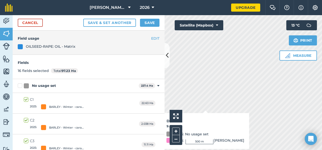
checkbox input "true"
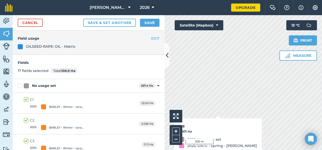
checkbox input "true"
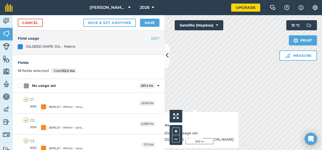
checkbox input "true"
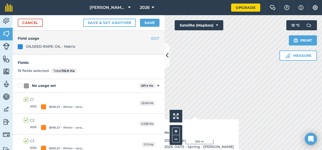
checkbox input "true"
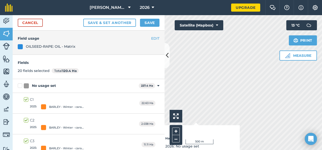
checkbox input "true"
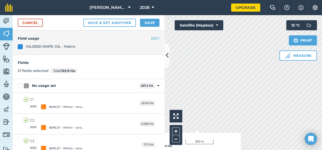
checkbox input "true"
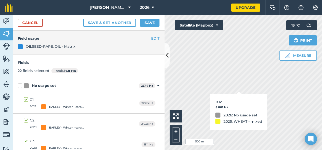
checkbox input "true"
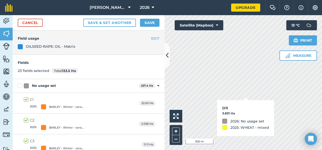
checkbox input "true"
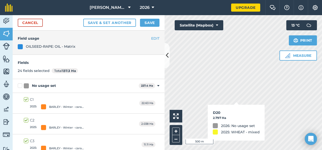
checkbox input "true"
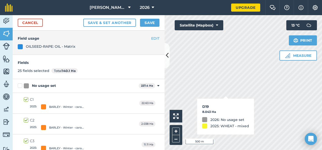
checkbox input "true"
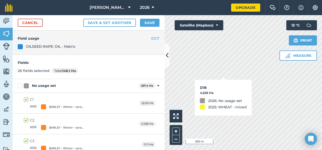
checkbox input "true"
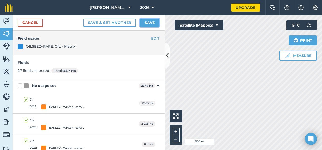
click at [151, 21] on button "Save" at bounding box center [150, 23] width 20 height 8
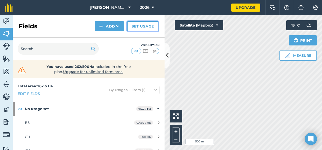
click at [154, 28] on link "Set usage" at bounding box center [142, 26] width 31 height 10
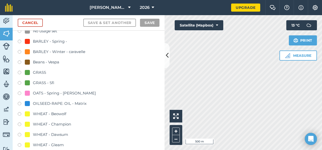
scroll to position [25, 0]
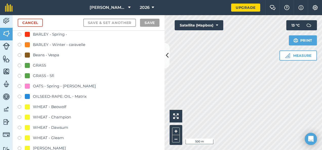
click at [42, 75] on div "GRASS - Sfi" at bounding box center [43, 76] width 21 height 6
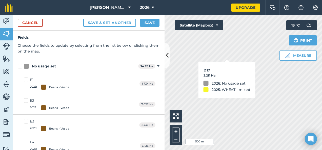
checkbox input "true"
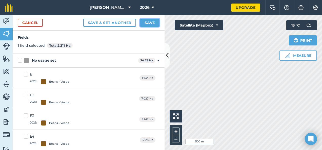
click at [151, 22] on button "Save" at bounding box center [150, 23] width 20 height 8
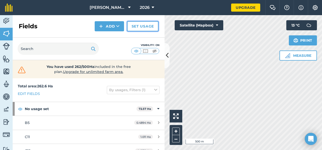
click at [144, 28] on link "Set usage" at bounding box center [142, 26] width 31 height 10
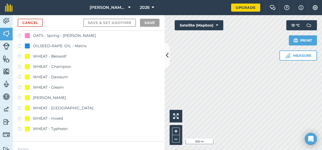
scroll to position [101, 0]
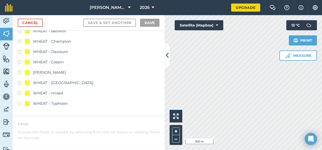
click at [17, 105] on div "Field usage Create new usage No usage set BARLEY - Spring - BARLEY - Winter - c…" at bounding box center [89, 22] width 152 height 187
click at [21, 104] on label at bounding box center [21, 104] width 7 height 5
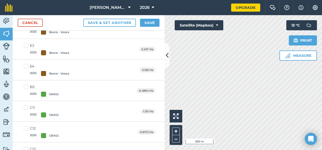
scroll to position [0, 0]
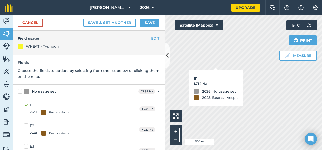
checkbox input "true"
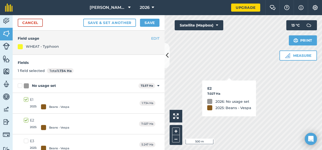
checkbox input "true"
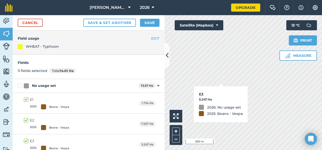
checkbox input "false"
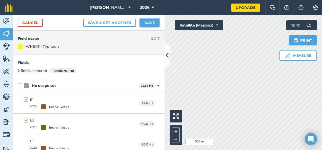
click at [152, 24] on button "Save" at bounding box center [150, 23] width 20 height 8
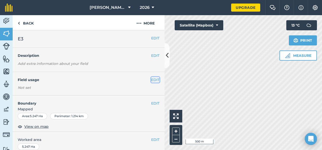
click at [155, 80] on button "EDIT" at bounding box center [155, 80] width 8 height 6
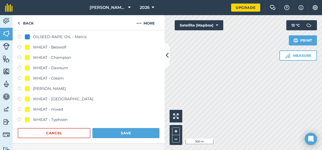
scroll to position [152, 0]
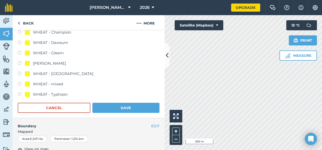
click at [67, 93] on div "WHEAT - Typhoon" at bounding box center [50, 95] width 35 height 6
radio input "true"
radio input "false"
click at [121, 110] on button "Save" at bounding box center [125, 108] width 67 height 10
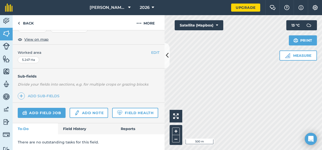
scroll to position [101, 0]
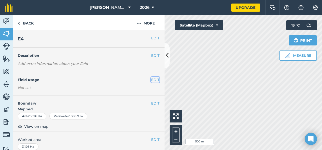
click at [151, 79] on button "EDIT" at bounding box center [155, 80] width 8 height 6
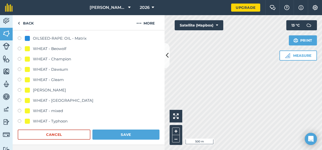
scroll to position [127, 0]
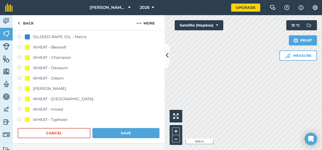
click at [59, 118] on div "WHEAT - Typhoon" at bounding box center [50, 120] width 35 height 6
radio input "true"
radio input "false"
click at [123, 133] on button "Save" at bounding box center [125, 133] width 67 height 10
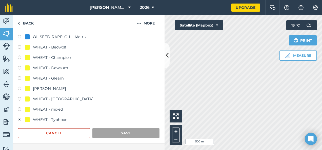
scroll to position [101, 0]
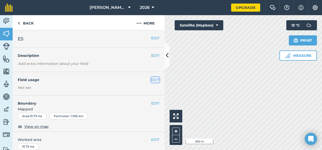
click at [155, 81] on button "EDIT" at bounding box center [155, 80] width 8 height 6
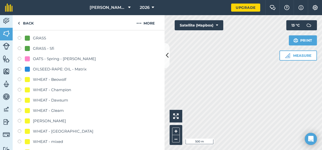
scroll to position [101, 0]
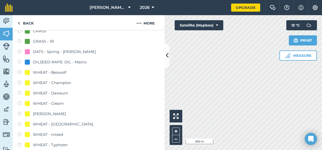
click at [20, 114] on label at bounding box center [21, 114] width 7 height 5
radio input "true"
radio input "false"
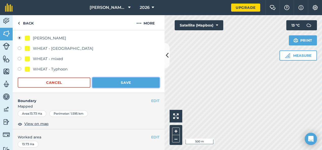
click at [143, 84] on button "Save" at bounding box center [125, 83] width 67 height 10
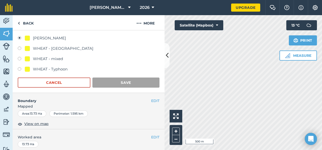
scroll to position [101, 0]
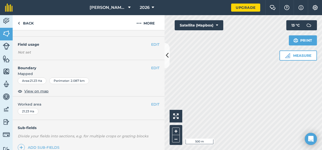
scroll to position [24, 0]
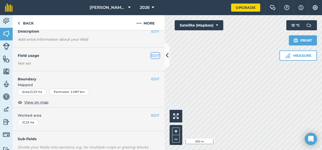
click at [155, 56] on button "EDIT" at bounding box center [155, 56] width 8 height 6
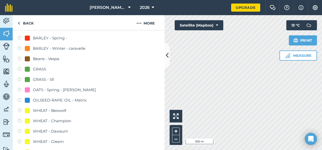
scroll to position [126, 0]
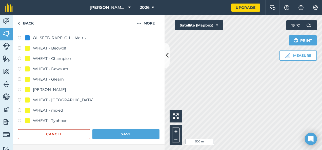
click at [21, 89] on label at bounding box center [21, 90] width 7 height 5
radio input "true"
radio input "false"
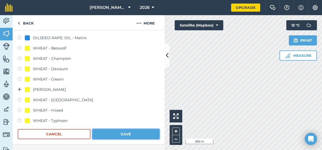
click at [147, 135] on button "Save" at bounding box center [125, 134] width 67 height 10
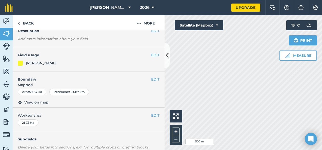
scroll to position [0, 0]
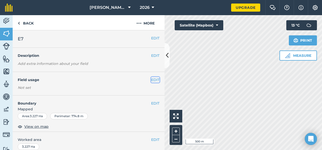
click at [153, 80] on button "EDIT" at bounding box center [155, 80] width 8 height 6
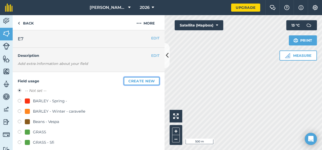
click at [145, 81] on button "Create new" at bounding box center [142, 81] width 36 height 8
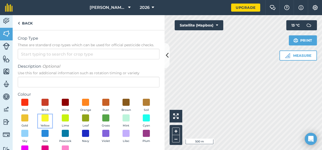
drag, startPoint x: 64, startPoint y: 118, endPoint x: 60, endPoint y: 115, distance: 4.7
click at [49, 117] on span at bounding box center [45, 118] width 7 height 7
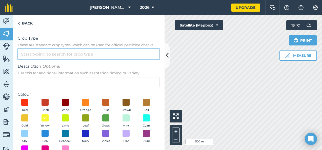
click at [57, 52] on input "Crop Type These are standard crop types which can be used for official pesticid…" at bounding box center [89, 54] width 142 height 11
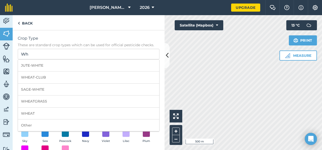
click at [50, 114] on li "WHEAT" at bounding box center [88, 114] width 141 height 12
type input "WHEAT"
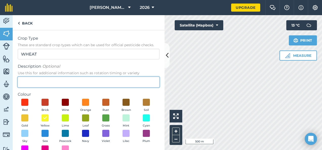
click at [31, 80] on input "Description Optional Use this for additional information such as rotation timin…" at bounding box center [89, 82] width 142 height 11
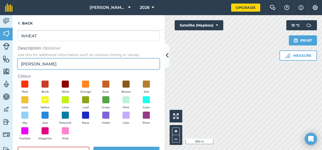
scroll to position [35, 0]
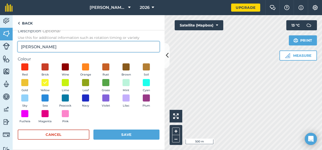
type input "[PERSON_NAME]"
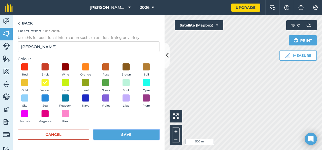
click at [132, 136] on button "Save" at bounding box center [126, 135] width 66 height 10
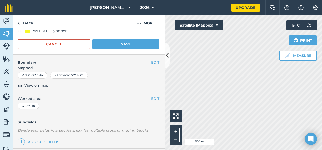
scroll to position [228, 0]
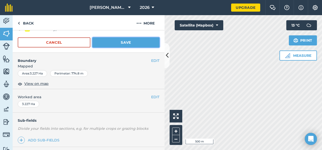
click at [143, 41] on button "Save" at bounding box center [125, 42] width 67 height 10
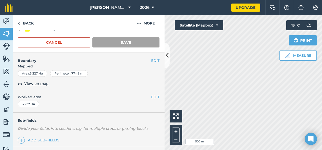
scroll to position [101, 0]
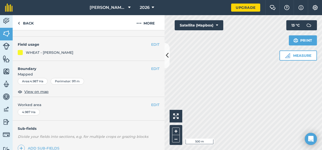
scroll to position [25, 0]
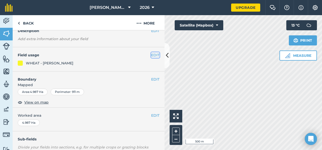
click at [153, 55] on button "EDIT" at bounding box center [155, 55] width 8 height 6
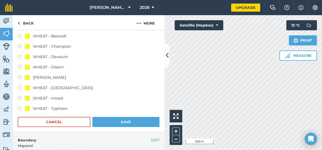
scroll to position [177, 0]
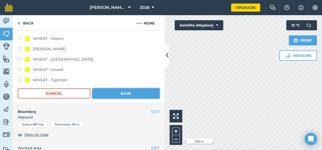
click at [145, 92] on button "Save" at bounding box center [125, 94] width 67 height 10
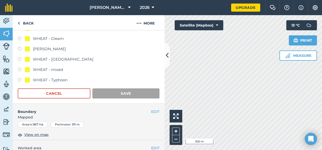
scroll to position [101, 0]
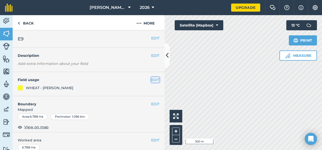
click at [154, 79] on button "EDIT" at bounding box center [155, 80] width 8 height 6
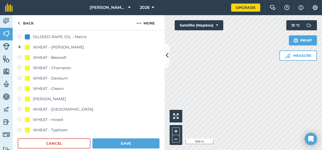
scroll to position [152, 0]
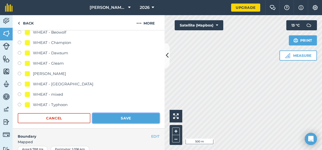
click at [144, 118] on button "Save" at bounding box center [125, 119] width 67 height 10
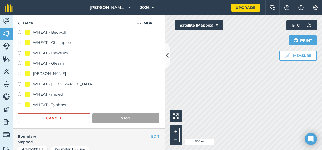
scroll to position [101, 0]
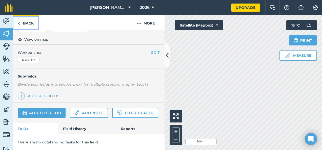
click at [22, 21] on link "Back" at bounding box center [26, 22] width 26 height 15
click at [21, 24] on link "Back" at bounding box center [26, 22] width 26 height 15
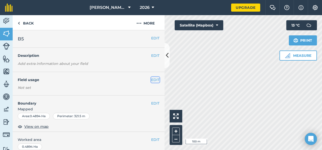
click at [154, 78] on button "EDIT" at bounding box center [155, 80] width 8 height 6
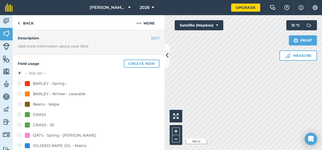
scroll to position [25, 0]
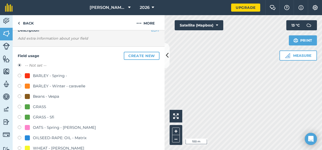
click at [21, 117] on label at bounding box center [21, 118] width 7 height 5
radio input "true"
radio input "false"
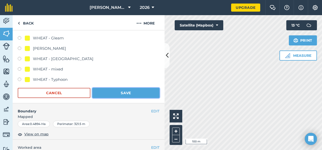
click at [139, 89] on button "Save" at bounding box center [125, 93] width 67 height 10
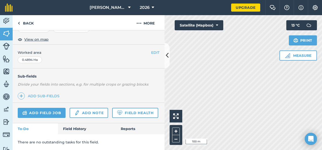
scroll to position [101, 0]
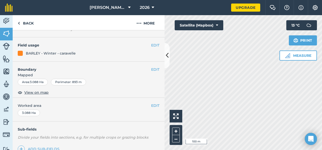
scroll to position [25, 0]
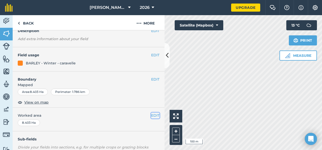
click at [151, 114] on button "EDIT" at bounding box center [155, 116] width 8 height 6
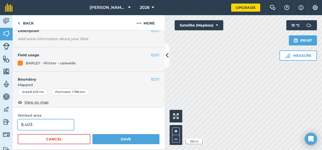
click at [46, 125] on input "8.403" at bounding box center [46, 125] width 56 height 11
type input "8.15"
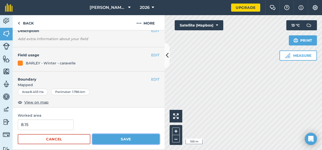
click at [137, 140] on button "Save" at bounding box center [125, 140] width 67 height 10
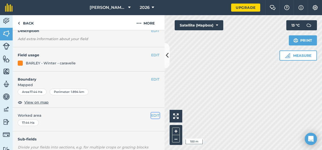
click at [154, 115] on button "EDIT" at bounding box center [155, 116] width 8 height 6
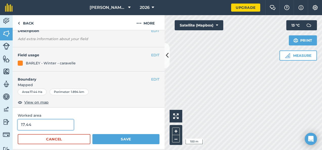
click at [59, 124] on input "17.44" at bounding box center [46, 125] width 56 height 11
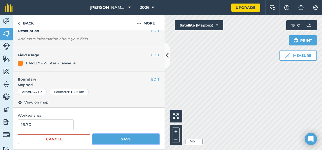
type input "16.7"
click at [108, 138] on button "Save" at bounding box center [125, 140] width 67 height 10
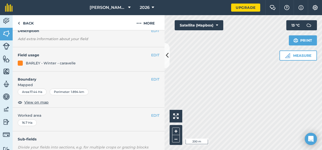
click at [285, 46] on div "Hello i 200 m + – Satellite (Mapbox) Measure Print 13 ° C" at bounding box center [244, 82] width 158 height 135
click at [152, 113] on button "EDIT" at bounding box center [155, 116] width 8 height 6
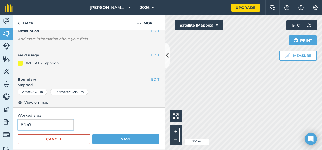
click at [45, 123] on input "5.247" at bounding box center [46, 125] width 56 height 11
type input "5.2"
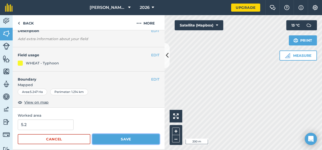
click at [107, 138] on button "Save" at bounding box center [125, 140] width 67 height 10
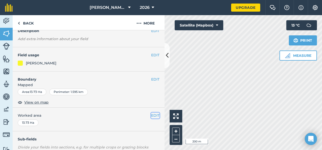
click at [153, 117] on button "EDIT" at bounding box center [155, 116] width 8 height 6
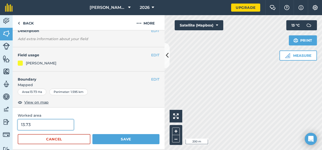
click at [56, 122] on input "13.73" at bounding box center [46, 125] width 56 height 11
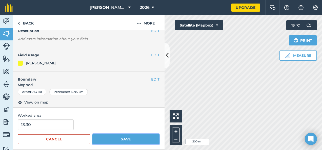
type input "13.3"
click at [126, 138] on button "Save" at bounding box center [125, 140] width 67 height 10
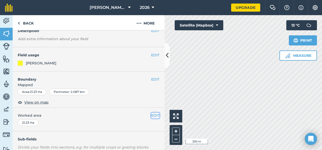
click at [153, 115] on button "EDIT" at bounding box center [155, 116] width 8 height 6
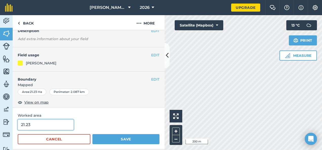
click at [48, 122] on input "21.23" at bounding box center [46, 125] width 56 height 11
type input "2"
type input "19.1"
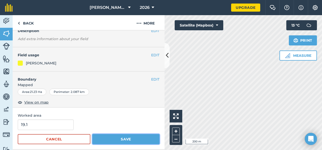
click at [143, 137] on button "Save" at bounding box center [125, 140] width 67 height 10
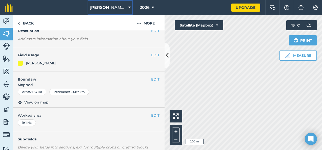
drag, startPoint x: 119, startPoint y: 7, endPoint x: 125, endPoint y: 7, distance: 6.3
click at [119, 7] on span "[PERSON_NAME]/[PERSON_NAME]" at bounding box center [108, 8] width 36 height 6
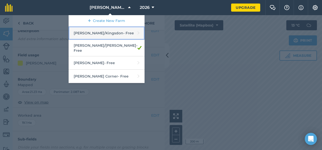
click at [130, 33] on link "[PERSON_NAME]/Kingsdon - Free" at bounding box center [107, 33] width 76 height 13
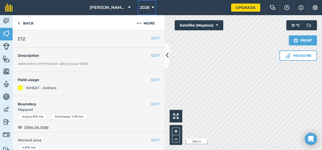
click at [148, 4] on button "2026" at bounding box center [147, 7] width 18 height 15
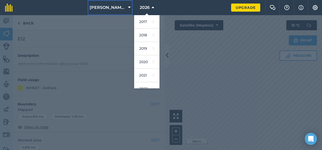
click at [108, 6] on span "[PERSON_NAME]/Kingsdon" at bounding box center [108, 8] width 36 height 6
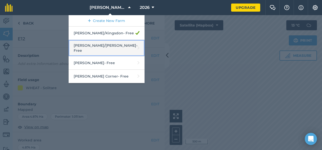
click at [125, 45] on link "[PERSON_NAME]/[PERSON_NAME] - Free" at bounding box center [107, 48] width 76 height 16
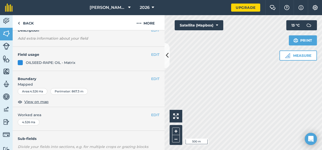
scroll to position [51, 0]
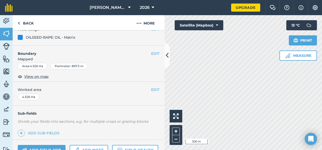
click at [156, 89] on div "EDIT Worked area 4.526 Ha" at bounding box center [89, 94] width 152 height 24
click at [151, 90] on button "EDIT" at bounding box center [155, 90] width 8 height 6
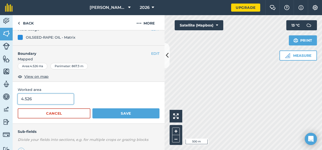
drag, startPoint x: 37, startPoint y: 95, endPoint x: 43, endPoint y: 96, distance: 6.5
click at [39, 95] on input "4.526" at bounding box center [46, 99] width 56 height 11
type input "4"
type input "3.46"
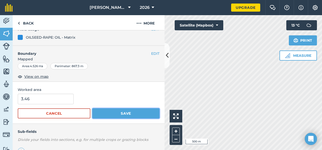
click at [124, 109] on button "Save" at bounding box center [125, 114] width 67 height 10
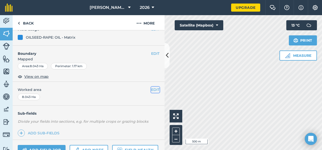
click at [153, 91] on button "EDIT" at bounding box center [155, 90] width 8 height 6
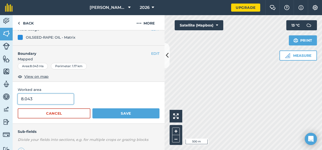
click at [31, 99] on input "8.043" at bounding box center [46, 99] width 56 height 11
type input "8"
type input "5.1"
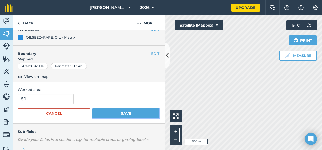
click at [136, 116] on button "Save" at bounding box center [125, 114] width 67 height 10
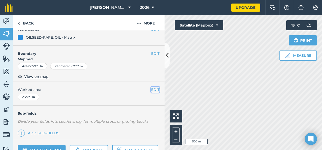
click at [154, 88] on button "EDIT" at bounding box center [155, 90] width 8 height 6
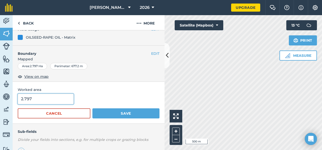
click at [41, 98] on input "2.797" at bounding box center [46, 99] width 56 height 11
type input "2"
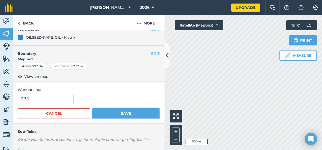
type input "2.3"
click at [148, 115] on button "Save" at bounding box center [125, 114] width 67 height 10
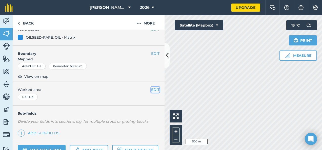
click at [155, 90] on button "EDIT" at bounding box center [155, 90] width 8 height 6
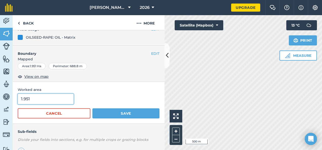
click at [53, 96] on input "1.951" at bounding box center [46, 99] width 56 height 11
type input "1.65"
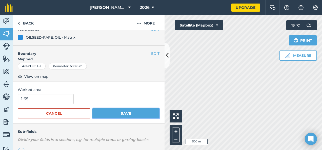
click at [111, 112] on button "Save" at bounding box center [125, 114] width 67 height 10
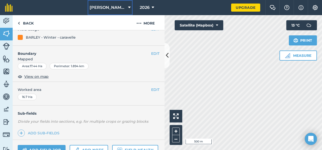
click at [120, 6] on span "[PERSON_NAME]/[PERSON_NAME]" at bounding box center [108, 8] width 36 height 6
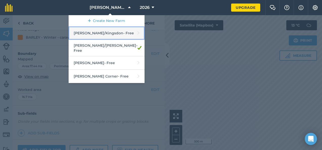
click at [119, 30] on link "[PERSON_NAME]/Kingsdon - Free" at bounding box center [107, 33] width 76 height 13
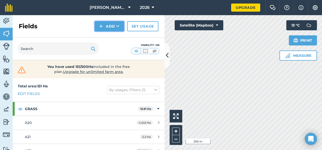
click at [109, 25] on button "Add" at bounding box center [109, 26] width 29 height 10
click at [109, 37] on link "Draw" at bounding box center [110, 37] width 28 height 11
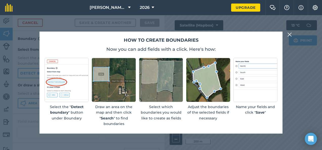
click at [290, 33] on img at bounding box center [290, 35] width 5 height 6
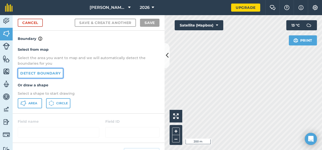
click at [52, 73] on link "Detect boundary" at bounding box center [41, 73] width 46 height 10
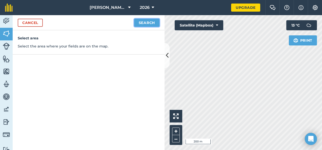
click at [146, 23] on button "Search" at bounding box center [146, 23] width 25 height 8
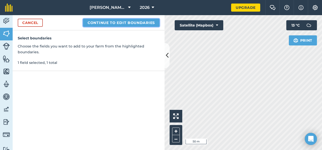
click at [135, 23] on button "Continue to edit boundaries" at bounding box center [121, 23] width 77 height 8
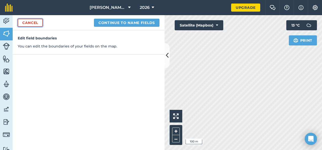
click at [29, 21] on link "Cancel" at bounding box center [30, 23] width 25 height 8
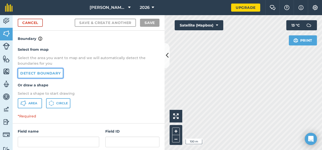
click at [36, 72] on link "Detect boundary" at bounding box center [41, 73] width 46 height 10
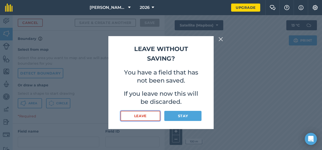
click at [150, 115] on button "Leave" at bounding box center [141, 116] width 40 height 10
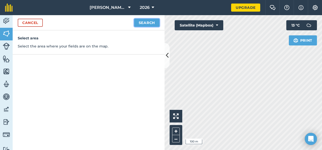
click at [141, 22] on button "Search" at bounding box center [146, 23] width 25 height 8
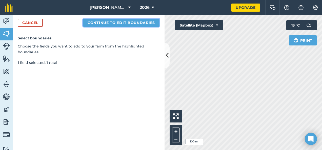
click at [134, 23] on button "Continue to edit boundaries" at bounding box center [121, 23] width 77 height 8
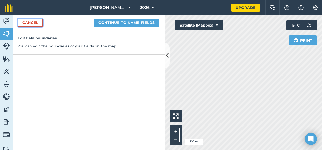
click at [39, 20] on link "Cancel" at bounding box center [30, 23] width 25 height 8
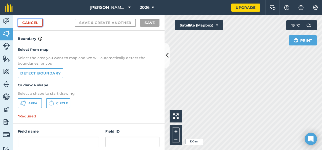
click at [30, 22] on link "Cancel" at bounding box center [30, 23] width 25 height 8
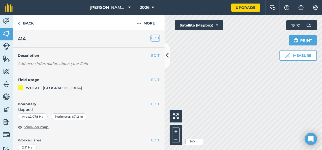
click at [152, 39] on button "EDIT" at bounding box center [155, 38] width 8 height 6
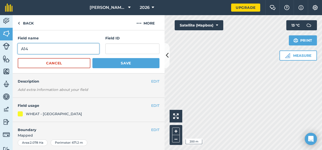
click at [41, 49] on input "A14" at bounding box center [59, 49] width 82 height 11
type input "A13a"
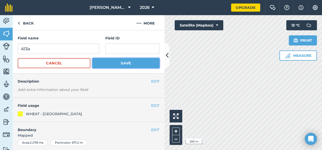
click at [101, 61] on button "Save" at bounding box center [125, 63] width 67 height 10
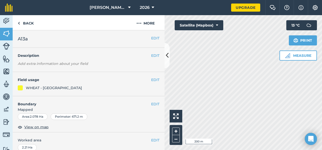
click at [156, 137] on div "Activity Fields Livestock Features Maps Team Vehicles Data Reporting Billing Tu…" at bounding box center [161, 82] width 322 height 135
click at [129, 8] on icon at bounding box center [129, 8] width 3 height 6
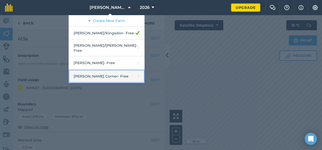
click at [127, 74] on link "[PERSON_NAME] Corner - Free" at bounding box center [107, 76] width 76 height 13
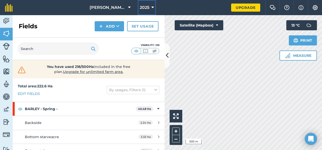
click at [152, 7] on icon at bounding box center [153, 8] width 3 height 6
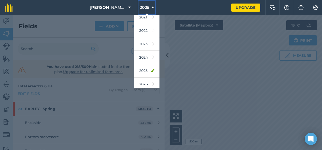
scroll to position [61, 0]
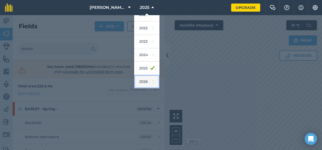
click at [140, 82] on link "2026" at bounding box center [146, 81] width 25 height 13
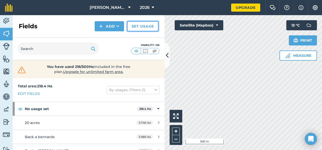
click at [141, 28] on link "Set usage" at bounding box center [142, 26] width 31 height 10
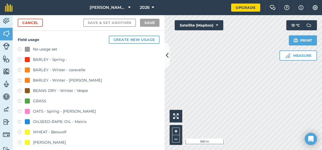
click at [29, 121] on div at bounding box center [27, 122] width 5 height 5
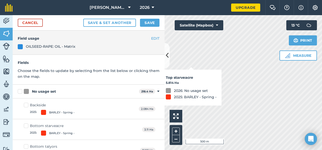
checkbox input "true"
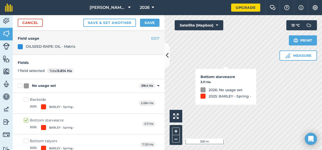
checkbox input "true"
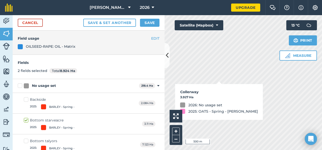
checkbox input "true"
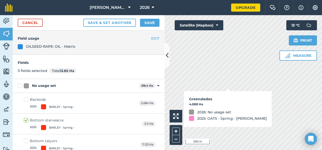
checkbox input "true"
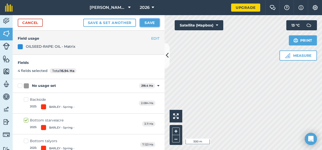
click at [156, 21] on button "Save" at bounding box center [150, 23] width 20 height 8
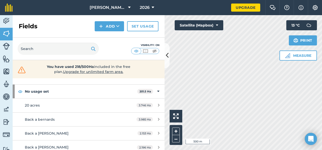
scroll to position [25, 0]
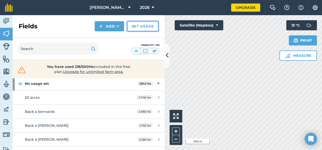
click at [137, 27] on link "Set usage" at bounding box center [142, 26] width 31 height 10
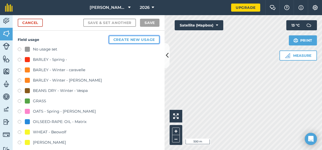
click at [132, 40] on button "Create new usage" at bounding box center [134, 40] width 51 height 8
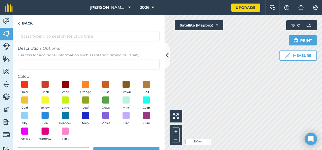
scroll to position [10, 0]
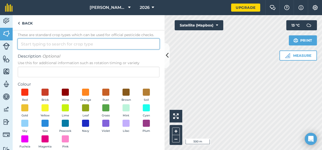
click at [57, 44] on input "Crop Type These are standard crop types which can be used for official pesticid…" at bounding box center [89, 44] width 142 height 11
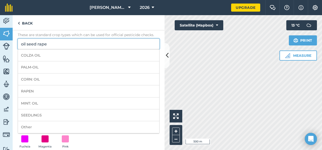
click at [63, 43] on input "oil seed rape" at bounding box center [89, 44] width 142 height 11
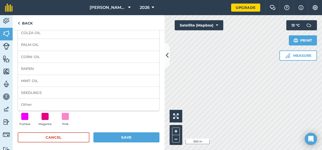
scroll to position [35, 0]
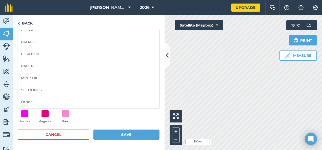
type input "oil seed rape"
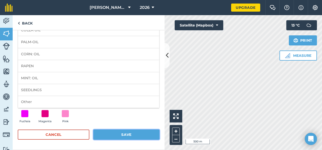
click at [132, 137] on button "Save" at bounding box center [126, 135] width 66 height 10
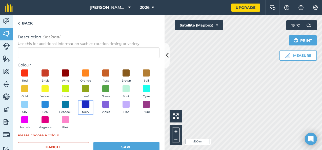
click at [90, 104] on span at bounding box center [86, 105] width 8 height 8
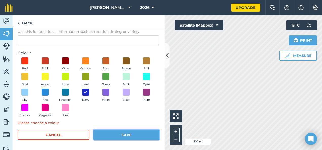
click at [139, 133] on button "Save" at bounding box center [126, 135] width 66 height 10
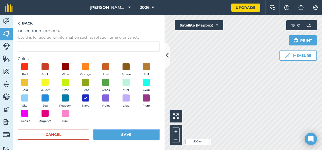
scroll to position [42, 0]
click at [138, 131] on button "Save" at bounding box center [126, 135] width 66 height 10
click at [138, 134] on button "Save" at bounding box center [126, 135] width 66 height 10
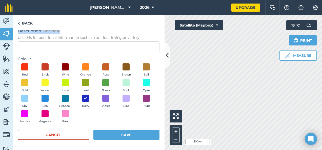
scroll to position [34, 0]
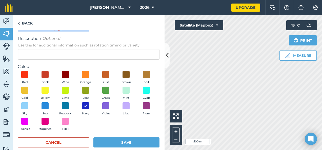
drag, startPoint x: 112, startPoint y: 29, endPoint x: 114, endPoint y: 49, distance: 20.3
click at [114, 49] on div "Back Crop Type These are standard crop types which can be used for official pes…" at bounding box center [89, 82] width 152 height 135
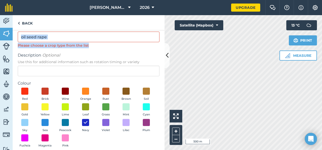
scroll to position [14, 0]
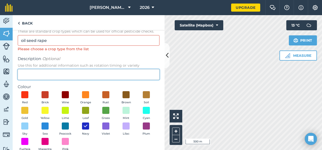
click at [104, 75] on input "Description Optional Use this for additional information such as rotation timin…" at bounding box center [89, 74] width 142 height 11
type input "c"
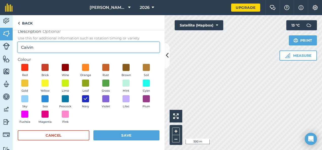
scroll to position [42, 0]
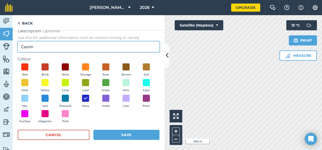
type input "Caivin"
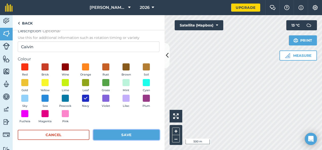
click at [138, 135] on button "Save" at bounding box center [126, 135] width 66 height 10
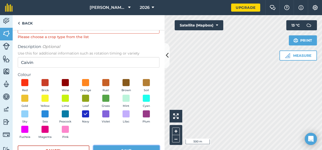
scroll to position [0, 0]
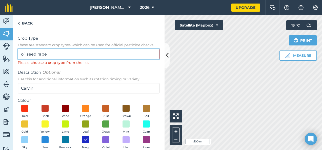
click at [108, 55] on input "oil seed rape" at bounding box center [89, 54] width 142 height 11
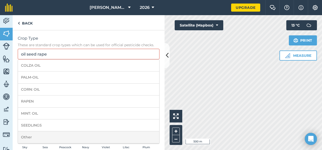
click at [64, 135] on li "Other" at bounding box center [88, 138] width 141 height 12
type input "Other"
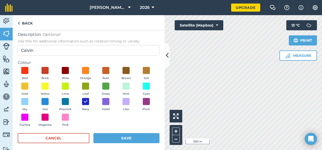
scroll to position [35, 0]
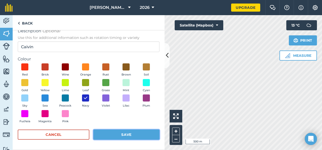
click at [156, 137] on button "Save" at bounding box center [126, 135] width 66 height 10
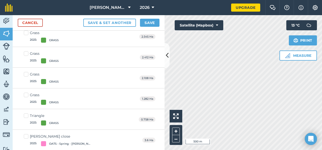
scroll to position [177, 0]
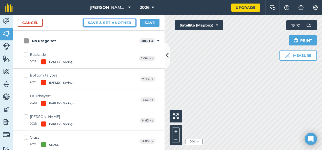
click at [117, 24] on button "Save & set another" at bounding box center [109, 23] width 53 height 8
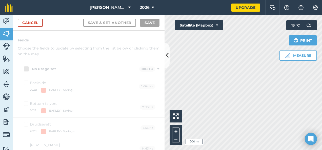
scroll to position [142, 0]
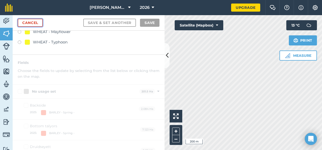
click at [27, 23] on link "Cancel" at bounding box center [30, 23] width 25 height 8
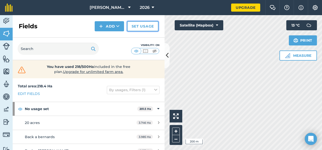
click at [146, 26] on link "Set usage" at bounding box center [142, 26] width 31 height 10
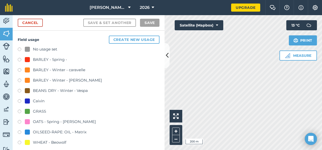
click at [36, 101] on div "Caivin" at bounding box center [39, 101] width 12 height 6
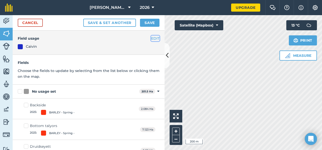
click at [153, 38] on button "EDIT" at bounding box center [155, 39] width 8 height 6
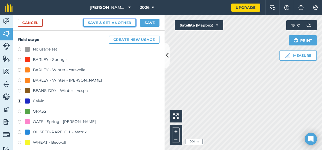
click at [102, 24] on button "Save & set another" at bounding box center [109, 23] width 53 height 8
radio input "false"
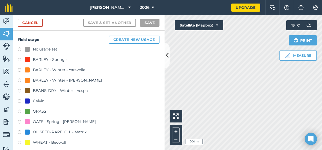
click at [32, 101] on div "Caivin" at bounding box center [35, 101] width 20 height 6
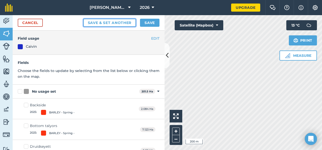
click at [115, 21] on button "Save & set another" at bounding box center [109, 23] width 53 height 8
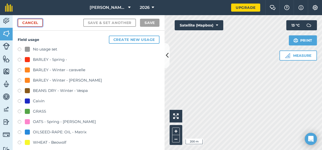
click at [28, 23] on link "Cancel" at bounding box center [30, 23] width 25 height 8
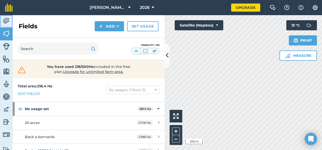
click at [9, 20] on img at bounding box center [6, 21] width 7 height 8
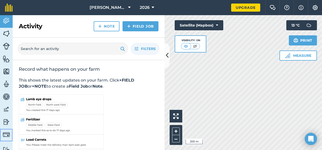
click at [5, 134] on img at bounding box center [6, 134] width 7 height 7
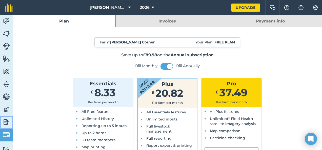
click at [5, 122] on img at bounding box center [6, 123] width 7 height 8
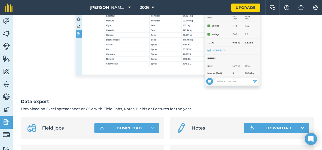
scroll to position [149, 0]
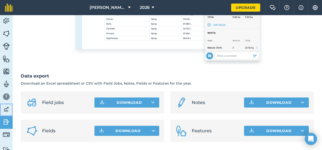
click at [6, 108] on img at bounding box center [6, 110] width 7 height 8
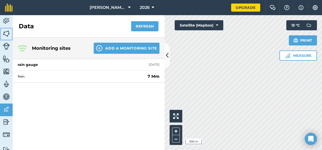
click at [8, 35] on img at bounding box center [6, 34] width 7 height 8
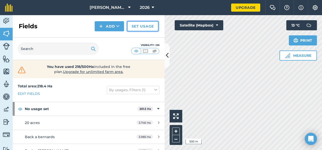
click at [135, 28] on link "Set usage" at bounding box center [142, 26] width 31 height 10
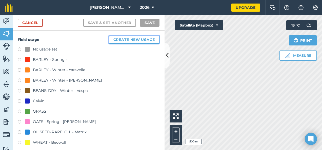
click at [144, 41] on button "Create new usage" at bounding box center [134, 40] width 51 height 8
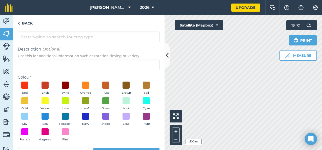
scroll to position [25, 0]
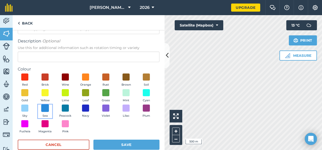
click at [49, 109] on span at bounding box center [45, 109] width 8 height 8
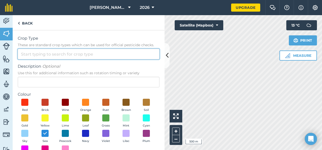
click at [67, 57] on input "Crop Type These are standard crop types which can be used for official pesticid…" at bounding box center [89, 54] width 142 height 11
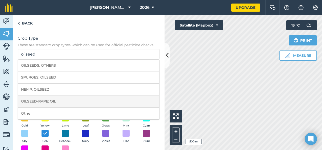
click at [54, 102] on li "OILSEED-RAPE: OIL" at bounding box center [88, 102] width 141 height 12
type input "OILSEED-RAPE: OIL"
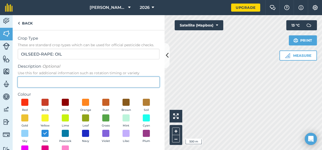
click at [67, 84] on input "Description Optional Use this for additional information such as rotation timin…" at bounding box center [89, 82] width 142 height 11
type input "c"
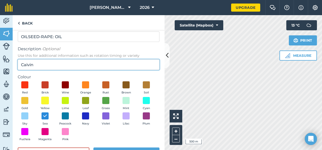
scroll to position [35, 0]
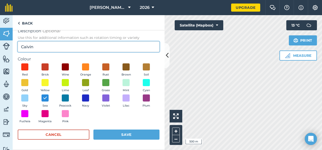
type input "Caivin"
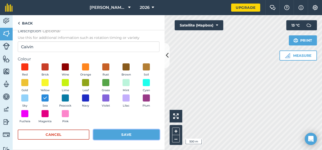
click at [138, 139] on button "Save" at bounding box center [126, 135] width 66 height 10
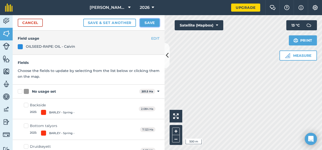
click at [155, 23] on button "Save" at bounding box center [150, 23] width 20 height 8
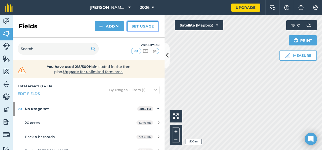
click at [145, 28] on link "Set usage" at bounding box center [142, 26] width 31 height 10
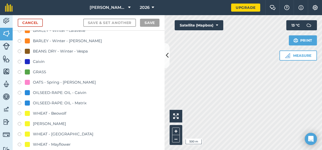
scroll to position [51, 0]
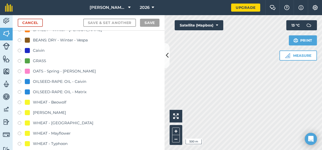
click at [19, 83] on label at bounding box center [21, 82] width 7 height 5
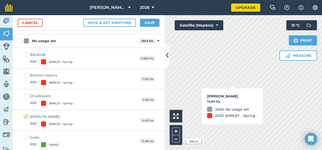
checkbox input "true"
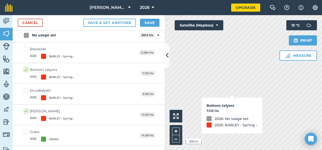
checkbox input "true"
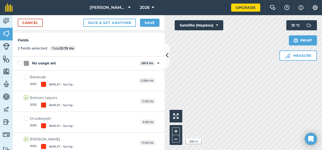
scroll to position [0, 0]
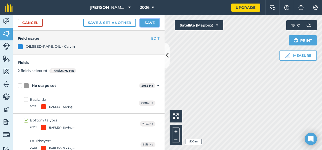
click at [152, 23] on button "Save" at bounding box center [150, 23] width 20 height 8
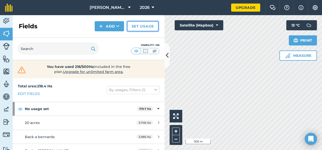
click at [148, 26] on link "Set usage" at bounding box center [142, 26] width 31 height 10
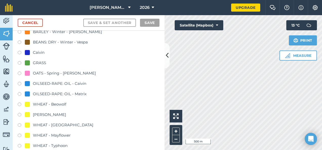
scroll to position [51, 0]
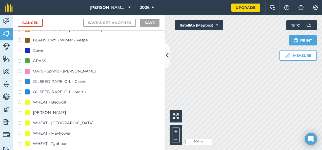
click at [19, 72] on label at bounding box center [21, 72] width 7 height 5
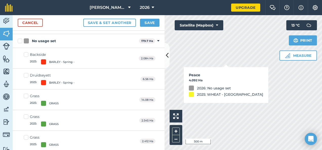
checkbox input "true"
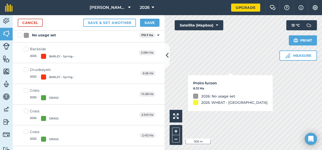
checkbox input "true"
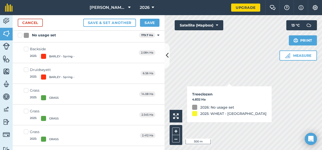
checkbox input "true"
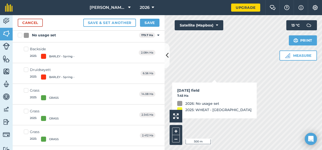
checkbox input "true"
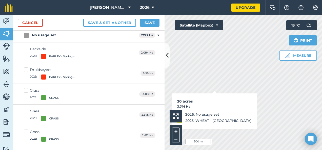
checkbox input "true"
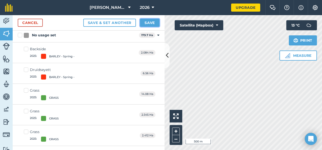
click at [152, 23] on button "Save" at bounding box center [150, 23] width 20 height 8
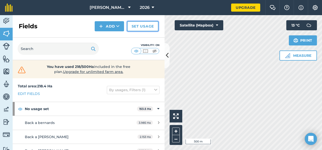
click at [153, 24] on link "Set usage" at bounding box center [142, 26] width 31 height 10
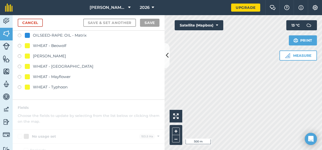
scroll to position [101, 0]
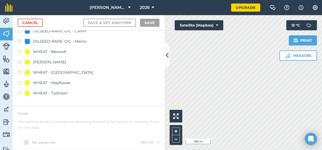
click at [25, 60] on div at bounding box center [27, 62] width 5 height 5
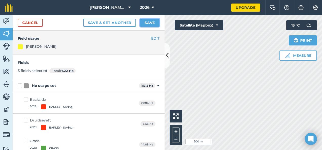
click at [155, 22] on button "Save" at bounding box center [150, 23] width 20 height 8
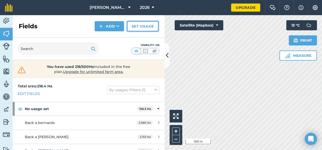
click at [142, 27] on link "Set usage" at bounding box center [142, 26] width 31 height 10
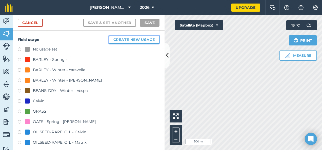
click at [144, 41] on button "Create new usage" at bounding box center [134, 40] width 51 height 8
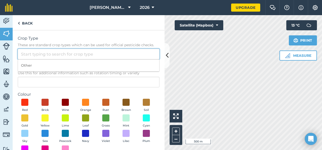
click at [116, 56] on input "Crop Type These are standard crop types which can be used for official pesticid…" at bounding box center [89, 54] width 142 height 11
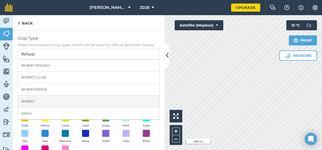
click at [107, 99] on li "WHEAT" at bounding box center [88, 102] width 141 height 12
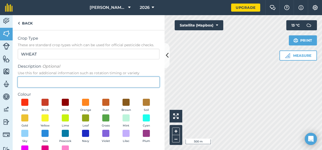
click at [71, 78] on input "Description Optional Use this for additional information such as rotation timin…" at bounding box center [89, 82] width 142 height 11
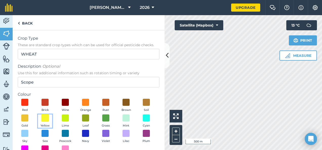
click at [49, 119] on span at bounding box center [45, 118] width 8 height 8
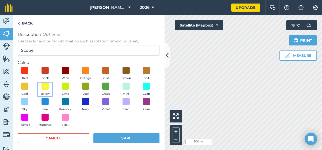
scroll to position [35, 0]
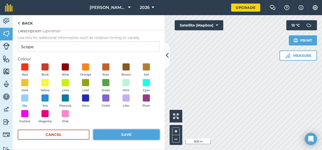
click at [147, 132] on button "Save" at bounding box center [126, 135] width 66 height 10
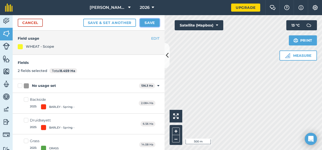
click at [156, 21] on button "Save" at bounding box center [150, 23] width 20 height 8
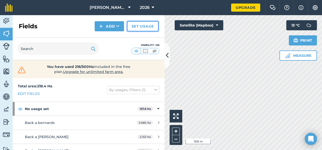
click at [140, 24] on link "Set usage" at bounding box center [142, 26] width 31 height 10
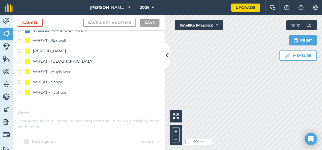
scroll to position [101, 0]
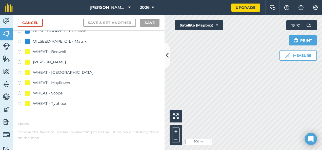
click at [59, 72] on div "WHEAT - [GEOGRAPHIC_DATA]" at bounding box center [63, 73] width 61 height 6
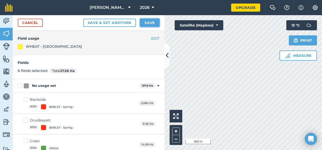
click at [152, 21] on button "Save" at bounding box center [150, 23] width 20 height 8
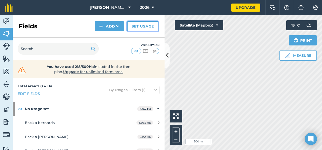
click at [152, 23] on link "Set usage" at bounding box center [142, 26] width 31 height 10
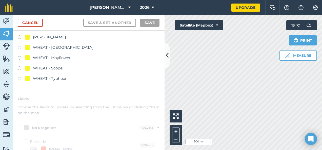
scroll to position [127, 0]
click at [46, 77] on div "WHEAT - Typhoon" at bounding box center [50, 79] width 35 height 6
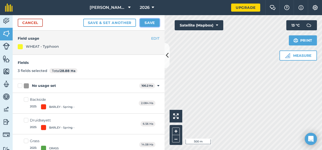
click at [156, 21] on button "Save" at bounding box center [150, 23] width 20 height 8
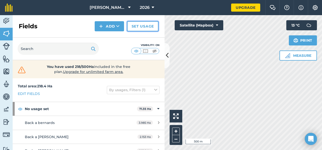
click at [146, 30] on link "Set usage" at bounding box center [142, 26] width 31 height 10
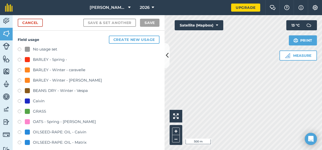
click at [25, 60] on div at bounding box center [27, 59] width 5 height 5
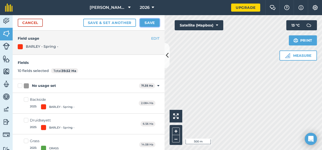
click at [153, 21] on button "Save" at bounding box center [150, 23] width 20 height 8
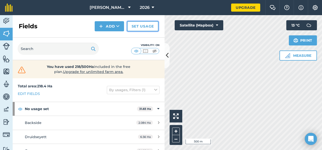
click at [140, 26] on link "Set usage" at bounding box center [142, 26] width 31 height 10
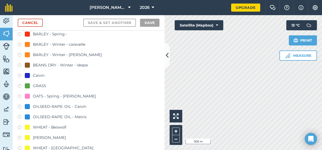
scroll to position [51, 0]
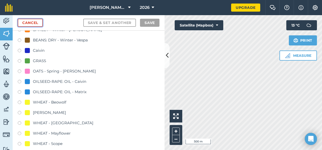
click at [29, 22] on link "Cancel" at bounding box center [30, 23] width 25 height 8
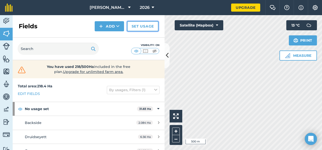
click at [154, 26] on link "Set usage" at bounding box center [142, 26] width 31 height 10
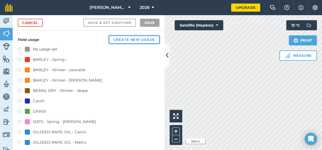
click at [120, 42] on button "Create new usage" at bounding box center [134, 40] width 51 height 8
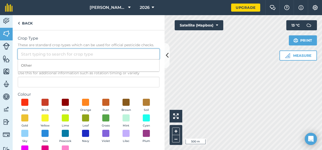
click at [88, 55] on input "Crop Type These are standard crop types which can be used for official pesticid…" at bounding box center [89, 54] width 142 height 11
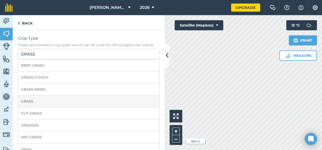
click at [56, 104] on li "GRASS" at bounding box center [88, 102] width 141 height 12
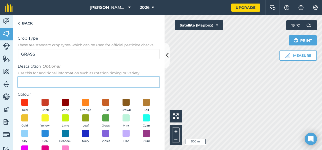
click at [51, 82] on input "Description Optional Use this for additional information such as rotation timin…" at bounding box center [89, 82] width 142 height 11
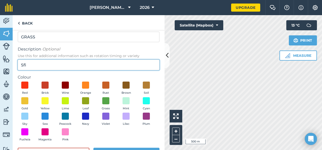
scroll to position [25, 0]
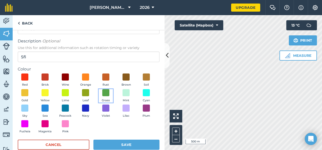
click at [113, 92] on button "Grass" at bounding box center [106, 96] width 14 height 14
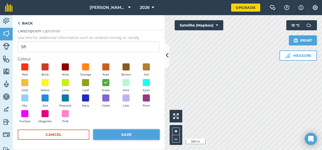
click at [145, 134] on button "Save" at bounding box center [126, 135] width 66 height 10
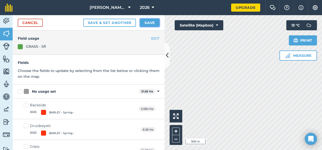
click at [147, 21] on button "Save" at bounding box center [150, 23] width 20 height 8
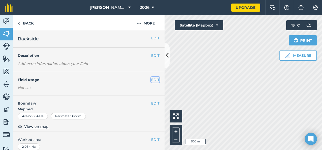
click at [151, 79] on button "EDIT" at bounding box center [155, 80] width 8 height 6
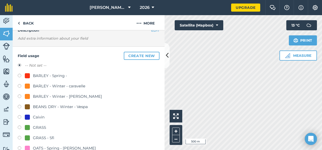
scroll to position [76, 0]
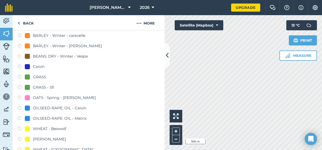
click at [48, 89] on div "GRASS - Sfi" at bounding box center [43, 88] width 21 height 6
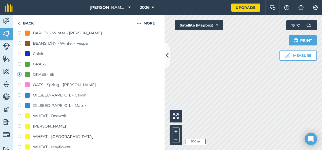
scroll to position [152, 0]
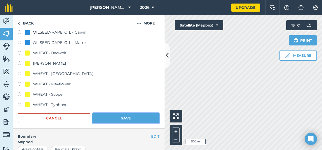
click at [141, 119] on button "Save" at bounding box center [125, 119] width 67 height 10
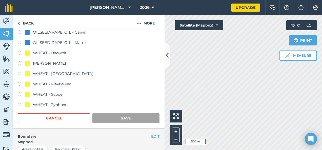
scroll to position [101, 0]
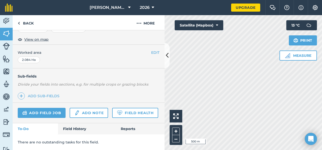
scroll to position [100, 0]
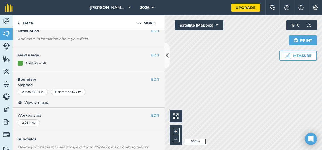
scroll to position [50, 0]
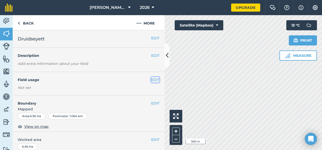
click at [155, 78] on button "EDIT" at bounding box center [155, 80] width 8 height 6
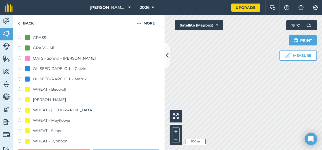
scroll to position [127, 0]
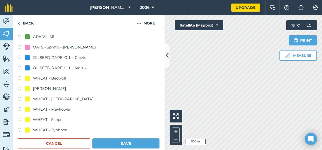
click at [71, 48] on div "OATS - Spring - [PERSON_NAME]" at bounding box center [64, 47] width 63 height 6
click at [119, 146] on button "Save" at bounding box center [125, 144] width 67 height 10
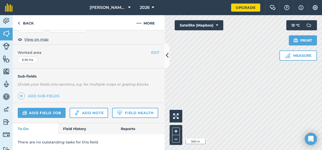
scroll to position [101, 0]
click at [180, 121] on div "Hello i 1000 m + – Satellite (Mapbox) Measure Print 13 ° C" at bounding box center [244, 82] width 158 height 135
click at [317, 6] on img at bounding box center [315, 7] width 6 height 5
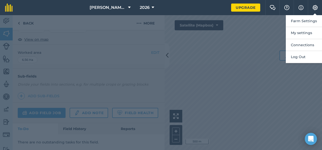
click at [26, 21] on div at bounding box center [161, 82] width 322 height 135
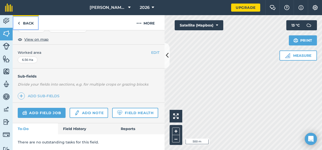
click at [31, 23] on link "Back" at bounding box center [26, 22] width 26 height 15
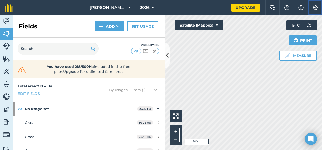
click at [317, 8] on img at bounding box center [315, 7] width 6 height 5
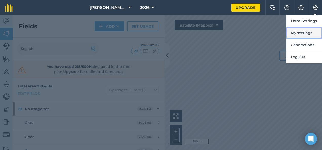
click at [306, 32] on button "My settings" at bounding box center [304, 33] width 36 height 12
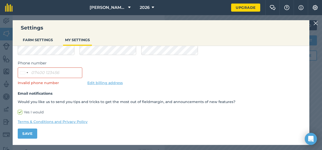
scroll to position [51, 0]
click at [27, 130] on button "Save" at bounding box center [28, 133] width 20 height 10
click at [49, 40] on button "FARM SETTINGS" at bounding box center [38, 40] width 34 height 10
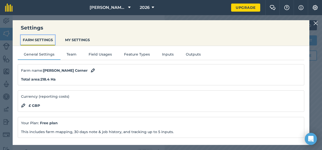
scroll to position [0, 0]
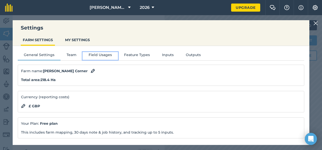
click at [100, 53] on button "Field Usages" at bounding box center [100, 56] width 35 height 8
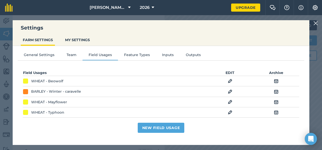
click at [228, 91] on img at bounding box center [230, 92] width 5 height 6
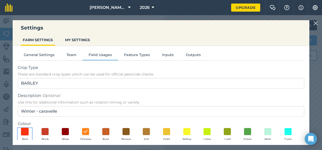
click at [26, 133] on span at bounding box center [25, 132] width 8 height 8
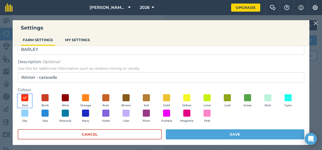
scroll to position [38, 0]
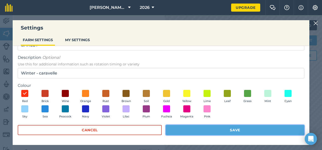
click at [215, 131] on button "Save" at bounding box center [235, 130] width 139 height 10
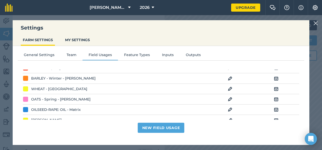
scroll to position [101, 0]
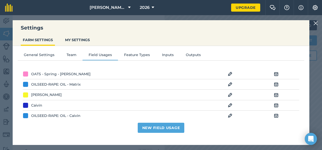
click at [274, 105] on img at bounding box center [276, 106] width 5 height 6
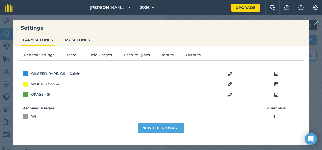
scroll to position [152, 0]
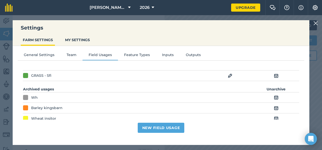
click at [274, 95] on img at bounding box center [276, 98] width 5 height 6
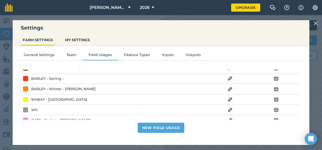
scroll to position [76, 0]
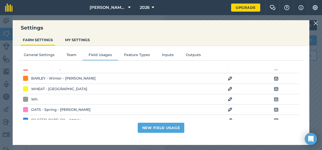
click at [274, 99] on img at bounding box center [276, 100] width 5 height 6
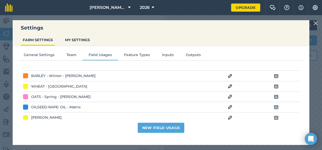
scroll to position [0, 0]
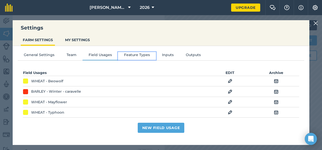
click at [142, 53] on button "Feature Types" at bounding box center [137, 56] width 38 height 8
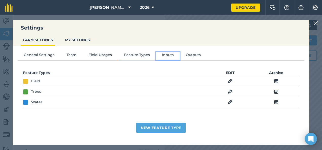
click at [173, 53] on button "Inputs" at bounding box center [168, 56] width 24 height 8
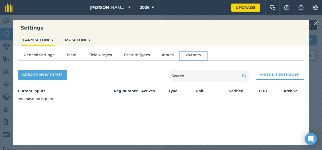
click at [186, 53] on button "Outputs" at bounding box center [193, 56] width 27 height 8
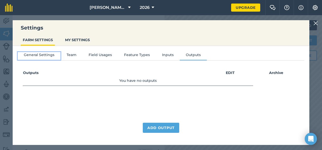
click at [49, 55] on button "General Settings" at bounding box center [39, 56] width 43 height 8
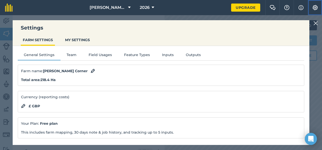
click at [316, 6] on img at bounding box center [315, 7] width 6 height 5
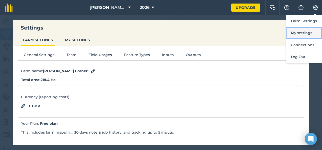
click at [311, 33] on button "My settings" at bounding box center [304, 33] width 36 height 12
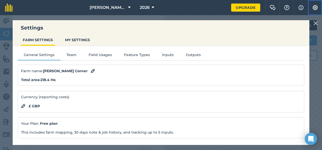
click at [316, 9] on img at bounding box center [315, 7] width 6 height 5
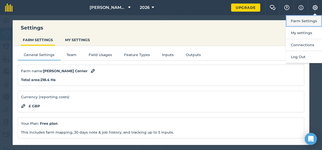
click at [310, 21] on button "Farm Settings" at bounding box center [304, 21] width 36 height 12
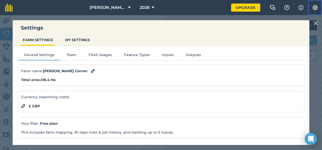
click at [315, 8] on img at bounding box center [315, 7] width 6 height 5
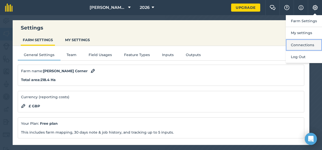
click at [305, 46] on button "Connections" at bounding box center [304, 45] width 36 height 12
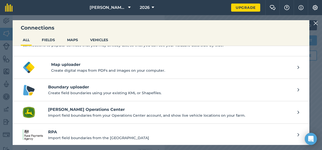
scroll to position [29, 0]
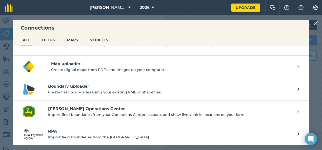
click at [296, 110] on link "[PERSON_NAME] Operations Center Import field boundaries from your Operations Ce…" at bounding box center [161, 112] width 297 height 23
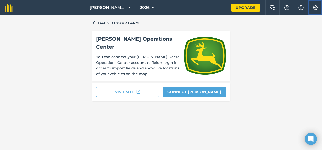
click at [315, 12] on button "Settings" at bounding box center [315, 7] width 14 height 15
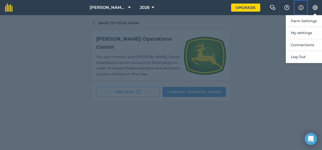
click at [300, 9] on img at bounding box center [301, 8] width 5 height 6
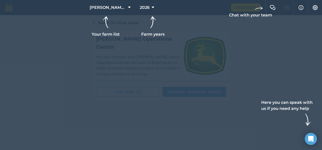
click at [281, 8] on div at bounding box center [161, 7] width 322 height 15
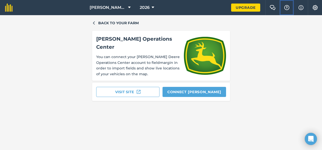
click at [287, 6] on img at bounding box center [287, 7] width 6 height 5
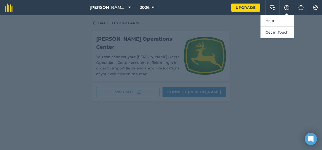
click at [249, 30] on div at bounding box center [161, 82] width 322 height 135
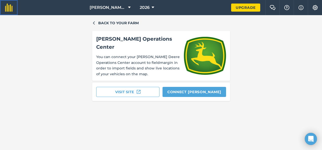
click at [6, 8] on img at bounding box center [9, 8] width 8 height 8
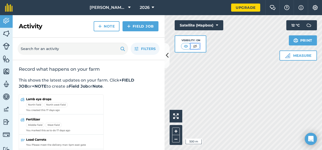
click at [195, 45] on img at bounding box center [195, 46] width 6 height 5
click at [186, 45] on img at bounding box center [186, 46] width 6 height 5
click at [194, 46] on img at bounding box center [195, 46] width 6 height 5
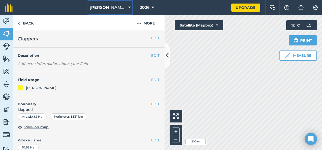
click at [128, 8] on icon at bounding box center [129, 8] width 3 height 6
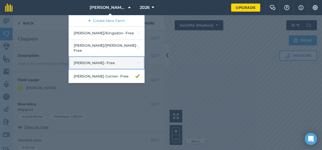
click at [115, 61] on link "[PERSON_NAME] - Free" at bounding box center [107, 63] width 76 height 13
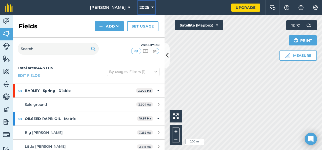
click at [149, 9] on button "2025" at bounding box center [147, 7] width 18 height 15
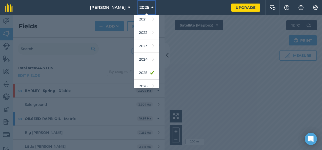
scroll to position [61, 0]
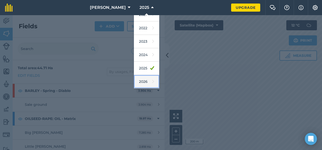
click at [147, 82] on link "2026" at bounding box center [146, 81] width 25 height 13
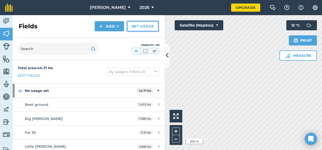
click at [147, 25] on link "Set usage" at bounding box center [142, 26] width 31 height 10
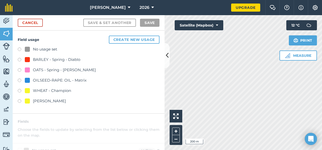
click at [58, 99] on div "[PERSON_NAME]" at bounding box center [49, 101] width 33 height 6
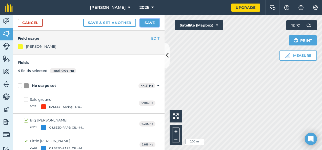
click at [156, 24] on button "Save" at bounding box center [150, 23] width 20 height 8
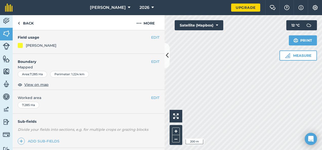
scroll to position [51, 0]
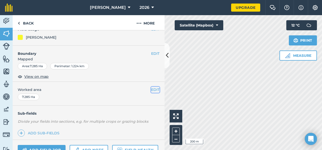
click at [151, 88] on button "EDIT" at bounding box center [155, 90] width 8 height 6
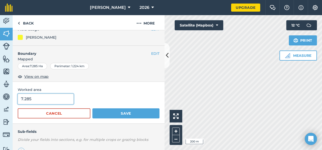
click at [48, 100] on input "7.285" at bounding box center [46, 99] width 56 height 11
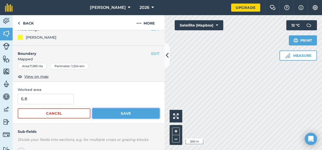
click at [109, 109] on button "Save" at bounding box center [125, 114] width 67 height 10
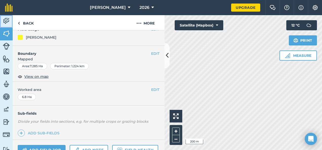
click at [10, 23] on link "Activity" at bounding box center [6, 21] width 13 height 13
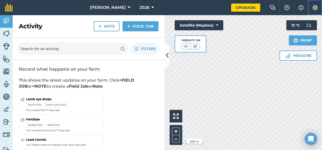
click at [316, 8] on img at bounding box center [315, 7] width 6 height 5
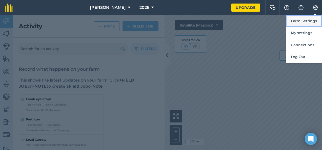
click at [309, 22] on button "Farm Settings" at bounding box center [304, 21] width 36 height 12
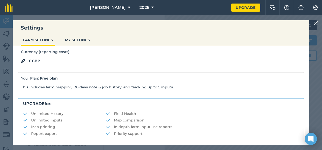
scroll to position [41, 0]
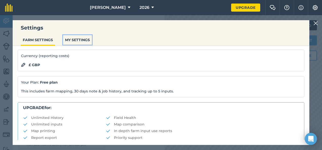
click at [81, 41] on button "MY SETTINGS" at bounding box center [77, 40] width 29 height 10
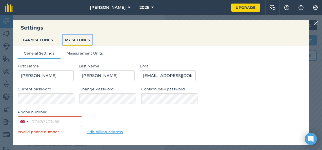
scroll to position [0, 0]
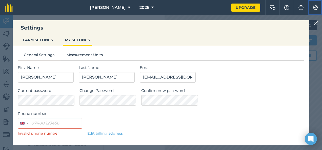
click at [316, 7] on img at bounding box center [315, 7] width 6 height 5
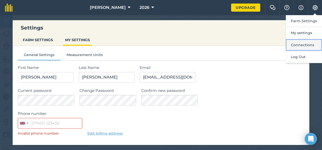
click at [304, 43] on button "Connections" at bounding box center [304, 45] width 36 height 12
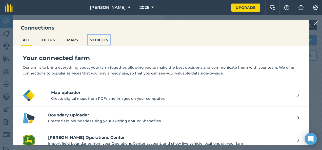
click at [102, 38] on button "VEHICLES" at bounding box center [99, 40] width 22 height 10
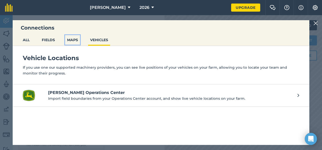
click at [77, 38] on button "MAPS" at bounding box center [72, 40] width 15 height 10
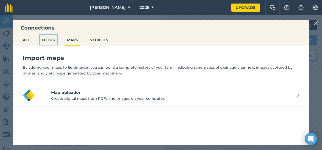
click at [54, 41] on button "FIELDS" at bounding box center [48, 40] width 17 height 10
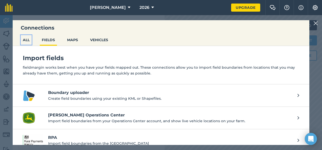
click at [27, 40] on button "ALL" at bounding box center [26, 40] width 11 height 10
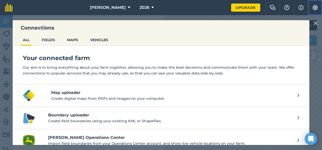
click at [318, 8] on img at bounding box center [315, 7] width 6 height 5
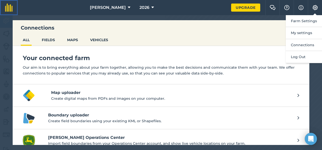
click at [8, 7] on img at bounding box center [9, 8] width 8 height 8
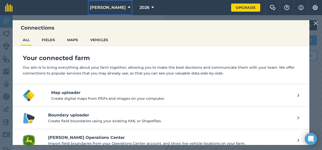
click at [117, 6] on span "[PERSON_NAME]" at bounding box center [108, 8] width 36 height 6
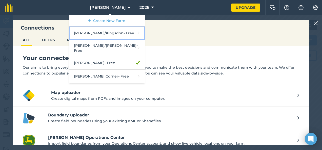
click at [117, 34] on link "[PERSON_NAME]/Kingsdon - Free" at bounding box center [107, 33] width 76 height 13
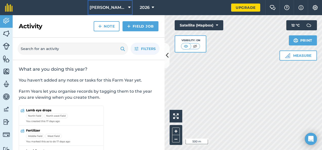
click at [112, 6] on span "[PERSON_NAME]/Kingsdon" at bounding box center [108, 8] width 36 height 6
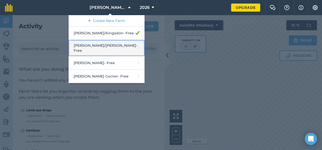
click at [123, 43] on link "[PERSON_NAME]/[PERSON_NAME] - Free" at bounding box center [107, 48] width 76 height 16
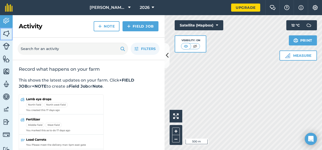
click at [6, 34] on img at bounding box center [6, 34] width 7 height 8
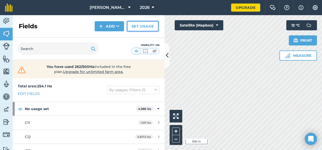
click at [145, 24] on link "Set usage" at bounding box center [142, 26] width 31 height 10
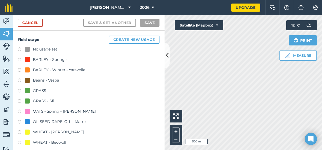
click at [23, 89] on label at bounding box center [21, 91] width 7 height 5
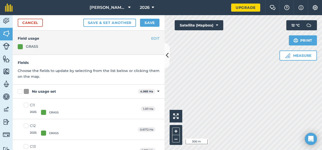
click at [28, 103] on label "C11 2025 : GRASS" at bounding box center [41, 109] width 35 height 12
click at [27, 103] on input "C11 2025 : GRASS" at bounding box center [25, 104] width 3 height 3
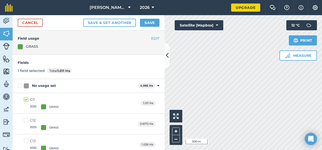
click at [25, 120] on label "C12 2025 : GRASS" at bounding box center [41, 124] width 35 height 12
click at [25, 120] on input "C12 2025 : GRASS" at bounding box center [25, 119] width 3 height 3
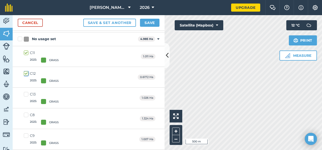
scroll to position [51, 0]
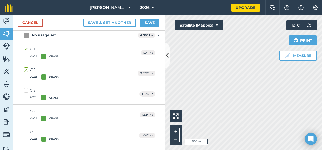
click at [26, 90] on label "C13 2025 : GRASS" at bounding box center [41, 94] width 35 height 12
click at [26, 90] on input "C13 2025 : GRASS" at bounding box center [25, 89] width 3 height 3
drag, startPoint x: 25, startPoint y: 111, endPoint x: 32, endPoint y: 110, distance: 6.9
click at [25, 111] on label "C8 2025 : GRASS" at bounding box center [41, 115] width 35 height 12
click at [25, 111] on input "C8 2025 : GRASS" at bounding box center [25, 110] width 3 height 3
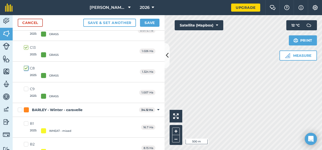
scroll to position [101, 0]
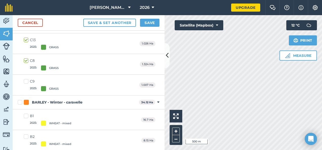
click at [26, 81] on label "C9 2025 : GRASS" at bounding box center [41, 85] width 35 height 12
click at [26, 81] on input "C9 2025 : GRASS" at bounding box center [25, 80] width 3 height 3
click at [148, 22] on button "Save" at bounding box center [150, 23] width 20 height 8
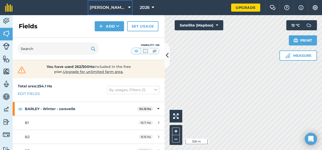
click at [124, 8] on span "[PERSON_NAME]/[PERSON_NAME]" at bounding box center [108, 8] width 36 height 6
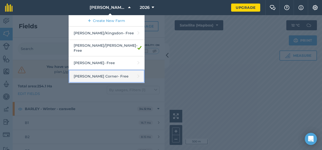
click at [111, 73] on link "[PERSON_NAME] Corner - Free" at bounding box center [107, 76] width 76 height 13
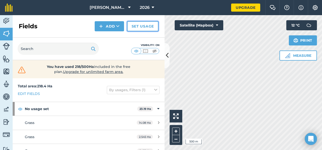
click at [139, 25] on link "Set usage" at bounding box center [142, 26] width 31 height 10
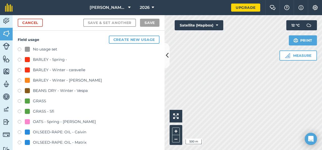
click at [40, 101] on div "GRASS" at bounding box center [39, 101] width 13 height 6
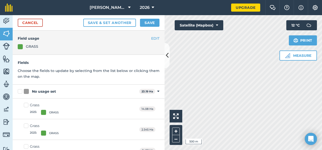
click at [28, 106] on label "Grass 2025 : GRASS" at bounding box center [41, 109] width 35 height 12
click at [27, 106] on input "Grass 2025 : GRASS" at bounding box center [25, 104] width 3 height 3
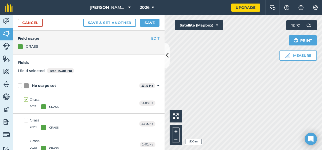
click at [25, 118] on label "Grass 2025 : GRASS" at bounding box center [41, 124] width 35 height 12
click at [25, 118] on input "Grass 2025 : GRASS" at bounding box center [25, 119] width 3 height 3
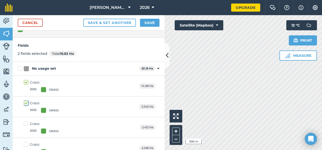
scroll to position [25, 0]
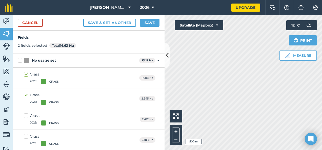
click at [26, 114] on label "Grass 2025 : GRASS" at bounding box center [41, 120] width 35 height 12
click at [26, 114] on input "Grass 2025 : GRASS" at bounding box center [25, 115] width 3 height 3
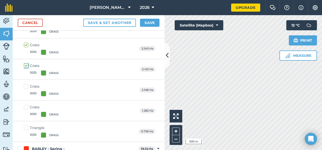
scroll to position [76, 0]
click at [29, 86] on label "Grass 2025 : GRASS" at bounding box center [41, 90] width 35 height 12
click at [27, 86] on input "Grass 2025 : GRASS" at bounding box center [25, 85] width 3 height 3
click at [29, 108] on label "Grass 2025 : GRASS" at bounding box center [41, 110] width 35 height 12
click at [27, 108] on input "Grass 2025 : GRASS" at bounding box center [25, 105] width 3 height 3
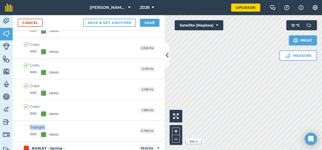
click at [29, 129] on label "Triangle 2025 : GRASS" at bounding box center [41, 131] width 35 height 12
click at [27, 128] on input "Triangle 2025 : GRASS" at bounding box center [25, 126] width 3 height 3
click at [149, 22] on button "Save" at bounding box center [150, 23] width 20 height 8
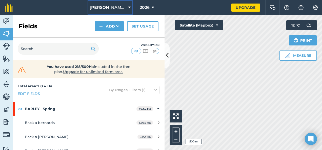
click at [115, 5] on span "[PERSON_NAME] Corner" at bounding box center [108, 8] width 36 height 6
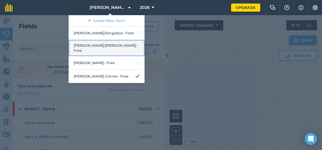
click at [107, 44] on link "[PERSON_NAME]/[PERSON_NAME] - Free" at bounding box center [107, 48] width 76 height 16
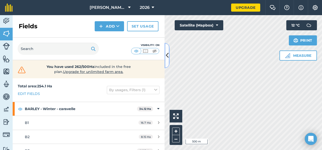
click at [167, 57] on icon at bounding box center [167, 55] width 3 height 9
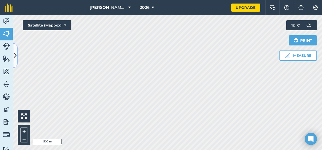
click at [16, 56] on icon at bounding box center [15, 55] width 3 height 9
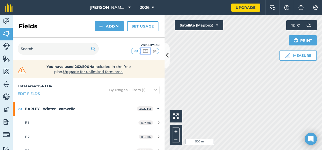
click at [144, 50] on img at bounding box center [145, 51] width 6 height 5
click at [156, 51] on img at bounding box center [155, 51] width 6 height 5
click at [144, 51] on img at bounding box center [145, 51] width 6 height 5
click at [137, 50] on img at bounding box center [136, 51] width 6 height 5
click at [183, 23] on button "Satellite (Mapbox)" at bounding box center [199, 25] width 49 height 10
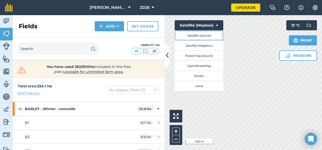
click at [192, 36] on button "Satellite (Azure)" at bounding box center [199, 35] width 49 height 10
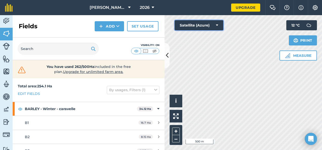
click at [196, 28] on button "Satellite (Azure)" at bounding box center [199, 25] width 49 height 10
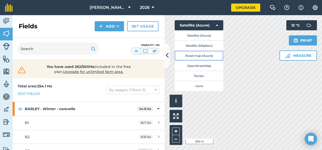
click at [198, 53] on button "Road map (Azure)" at bounding box center [199, 56] width 49 height 10
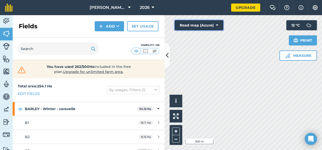
click at [192, 26] on button "Road map (Azure)" at bounding box center [199, 25] width 49 height 10
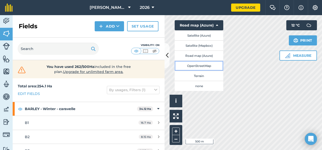
click at [198, 65] on button "OpenStreetMap" at bounding box center [199, 66] width 49 height 10
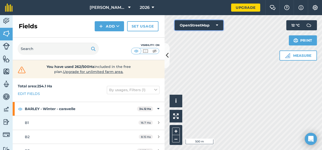
click at [193, 26] on button "OpenStreetMap" at bounding box center [199, 25] width 49 height 10
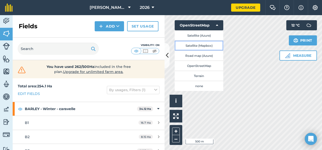
click at [194, 47] on button "Satellite (Mapbox)" at bounding box center [199, 46] width 49 height 10
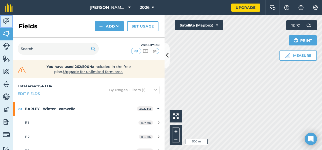
click at [9, 21] on img at bounding box center [6, 21] width 7 height 8
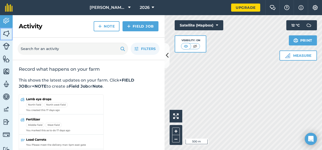
click at [8, 33] on img at bounding box center [6, 34] width 7 height 8
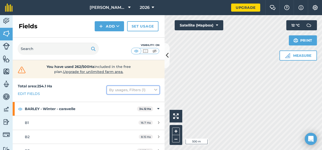
click at [141, 89] on button "By usages, Filters (1)" at bounding box center [133, 90] width 53 height 8
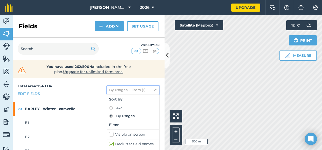
scroll to position [25, 0]
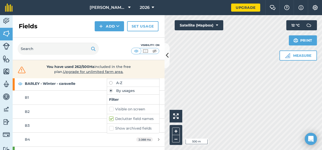
click at [110, 118] on label "Declutter field names" at bounding box center [133, 119] width 48 height 5
click at [110, 118] on input "Declutter field names" at bounding box center [110, 118] width 3 height 3
click at [112, 117] on label "Declutter field names" at bounding box center [133, 119] width 48 height 5
click at [112, 117] on input "Declutter field names" at bounding box center [110, 118] width 3 height 3
click at [112, 117] on label "Declutter field names" at bounding box center [133, 119] width 48 height 5
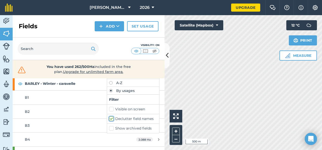
click at [112, 117] on input "Declutter field names" at bounding box center [110, 118] width 3 height 3
click at [112, 117] on label "Declutter field names" at bounding box center [133, 119] width 48 height 5
click at [112, 117] on input "Declutter field names" at bounding box center [110, 118] width 3 height 3
click at [110, 119] on label "Declutter field names" at bounding box center [133, 119] width 48 height 5
click at [110, 119] on input "Declutter field names" at bounding box center [110, 118] width 3 height 3
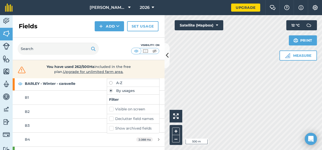
click at [110, 109] on label "Visible on screen" at bounding box center [133, 109] width 48 height 5
click at [110, 109] on input "Visible on screen" at bounding box center [110, 108] width 3 height 3
click at [109, 109] on label "Visible on screen" at bounding box center [133, 109] width 48 height 5
click at [109, 109] on input "Visible on screen" at bounding box center [110, 108] width 3 height 3
click at [109, 109] on label "Visible on screen" at bounding box center [133, 109] width 48 height 5
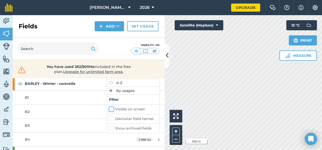
click at [109, 109] on input "Visible on screen" at bounding box center [110, 108] width 3 height 3
click at [109, 119] on label "Declutter field names" at bounding box center [133, 119] width 48 height 5
click at [109, 119] on input "Declutter field names" at bounding box center [110, 118] width 3 height 3
click at [109, 119] on label "Declutter field names" at bounding box center [133, 119] width 48 height 5
click at [109, 119] on input "Declutter field names" at bounding box center [110, 118] width 3 height 3
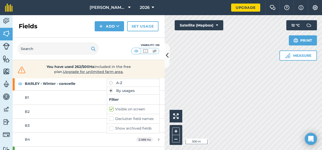
click at [109, 118] on label "Declutter field names" at bounding box center [133, 119] width 48 height 5
click at [109, 118] on input "Declutter field names" at bounding box center [110, 118] width 3 height 3
click at [109, 118] on label "Declutter field names" at bounding box center [133, 119] width 48 height 5
click at [109, 118] on input "Declutter field names" at bounding box center [110, 118] width 3 height 3
click at [109, 83] on label "A-Z" at bounding box center [133, 83] width 48 height 4
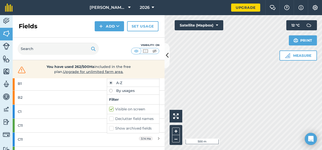
click at [109, 83] on label "A-Z" at bounding box center [133, 83] width 48 height 4
click at [109, 90] on label "By usages" at bounding box center [133, 91] width 48 height 4
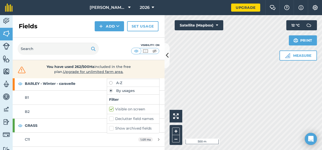
click at [125, 41] on div "Visibility: On" at bounding box center [89, 49] width 152 height 23
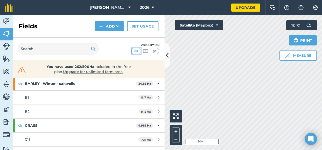
click at [136, 52] on img at bounding box center [136, 51] width 6 height 5
click at [147, 53] on img at bounding box center [145, 51] width 6 height 5
click at [135, 52] on img at bounding box center [136, 51] width 6 height 5
click at [145, 51] on img at bounding box center [145, 51] width 6 height 5
click at [138, 51] on img at bounding box center [136, 51] width 6 height 5
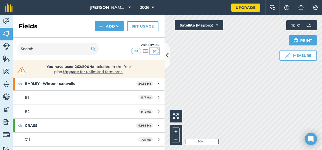
click at [154, 50] on img at bounding box center [155, 51] width 6 height 5
click at [147, 51] on img at bounding box center [145, 51] width 6 height 5
click at [138, 52] on img at bounding box center [136, 51] width 6 height 5
click at [7, 59] on img at bounding box center [6, 59] width 7 height 8
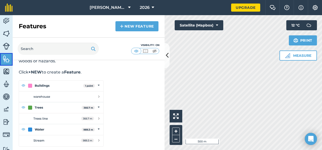
scroll to position [28, 0]
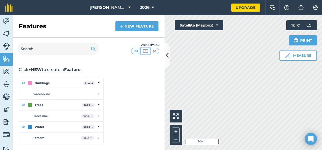
click at [143, 52] on img at bounding box center [145, 51] width 6 height 5
click at [137, 51] on img at bounding box center [136, 51] width 6 height 5
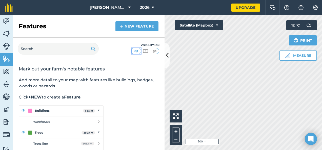
scroll to position [0, 0]
click at [164, 58] on div "Visibility: On" at bounding box center [89, 49] width 152 height 23
click at [169, 57] on button at bounding box center [167, 55] width 5 height 25
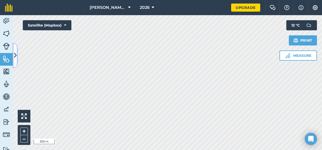
click at [15, 54] on icon at bounding box center [15, 55] width 3 height 9
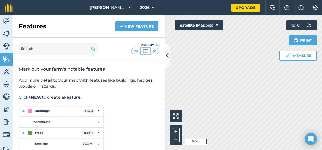
click at [147, 49] on img at bounding box center [145, 51] width 6 height 5
click at [153, 51] on img at bounding box center [155, 51] width 6 height 5
click at [147, 52] on img at bounding box center [145, 51] width 6 height 5
click at [135, 52] on img at bounding box center [136, 51] width 6 height 5
click at [143, 52] on img at bounding box center [145, 51] width 6 height 5
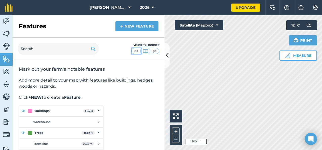
click at [137, 51] on img at bounding box center [136, 51] width 6 height 5
click at [168, 57] on icon at bounding box center [167, 55] width 3 height 9
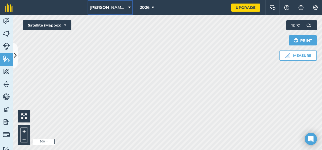
click at [129, 5] on icon at bounding box center [129, 8] width 3 height 6
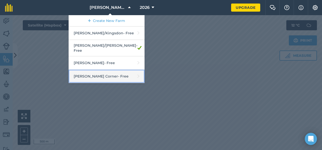
click at [137, 72] on link "[PERSON_NAME] Corner - Free" at bounding box center [107, 76] width 76 height 13
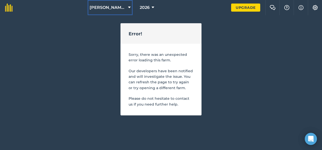
click at [122, 10] on span "[PERSON_NAME]/[PERSON_NAME]" at bounding box center [108, 8] width 36 height 6
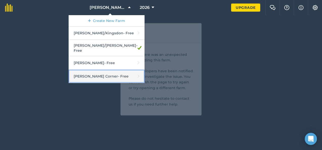
click at [115, 72] on link "[PERSON_NAME] Corner - Free" at bounding box center [107, 76] width 76 height 13
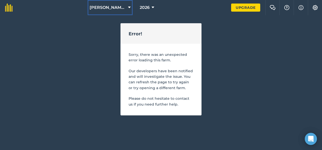
click at [129, 6] on icon at bounding box center [129, 8] width 3 height 6
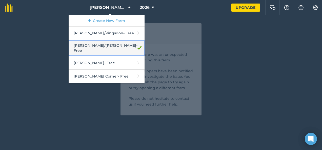
click at [110, 45] on link "[PERSON_NAME]/[PERSON_NAME] - Free" at bounding box center [107, 48] width 76 height 16
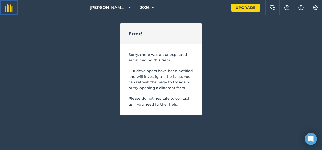
click at [9, 6] on img at bounding box center [9, 8] width 8 height 8
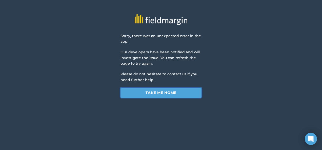
click at [155, 92] on link "Take me home" at bounding box center [161, 93] width 81 height 10
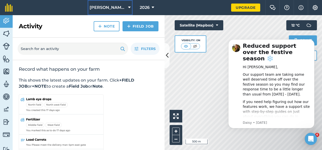
click at [110, 7] on span "Bondip/Northover" at bounding box center [108, 8] width 36 height 6
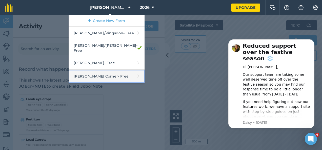
click at [114, 70] on link "Pye Corner - Free" at bounding box center [107, 76] width 76 height 13
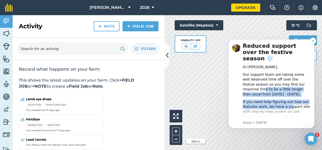
drag, startPoint x: 285, startPoint y: 102, endPoint x: 295, endPoint y: 78, distance: 25.5
click at [295, 78] on div "Reduced support over the festive season ❄️ Hi Ian, Our support team are taking …" at bounding box center [277, 108] width 68 height 131
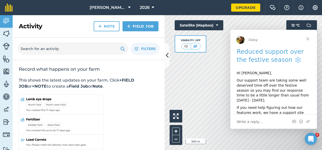
click at [310, 39] on span "Close" at bounding box center [308, 39] width 18 height 18
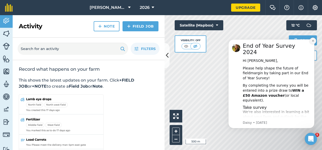
click at [313, 39] on button "Dismiss notification" at bounding box center [313, 41] width 7 height 7
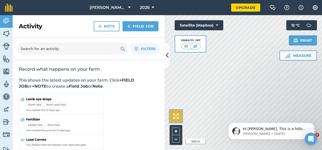
click at [179, 116] on img at bounding box center [176, 117] width 6 height 6
click at [176, 115] on img at bounding box center [176, 117] width 6 height 6
click at [9, 33] on img at bounding box center [6, 34] width 7 height 8
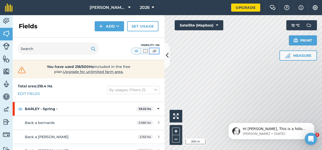
click at [155, 51] on img at bounding box center [155, 51] width 6 height 5
click at [315, 124] on button "Dismiss notification" at bounding box center [313, 124] width 7 height 7
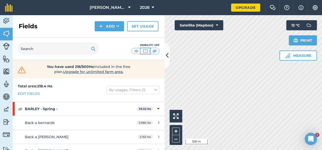
click at [148, 50] on img at bounding box center [145, 51] width 6 height 5
click at [146, 51] on img at bounding box center [145, 51] width 6 height 5
click at [138, 52] on img at bounding box center [136, 51] width 6 height 5
click at [314, 5] on button "Settings" at bounding box center [315, 7] width 14 height 15
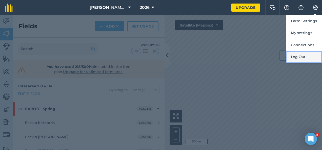
click at [312, 57] on button "Log Out" at bounding box center [304, 57] width 36 height 12
